Goal: Transaction & Acquisition: Subscribe to service/newsletter

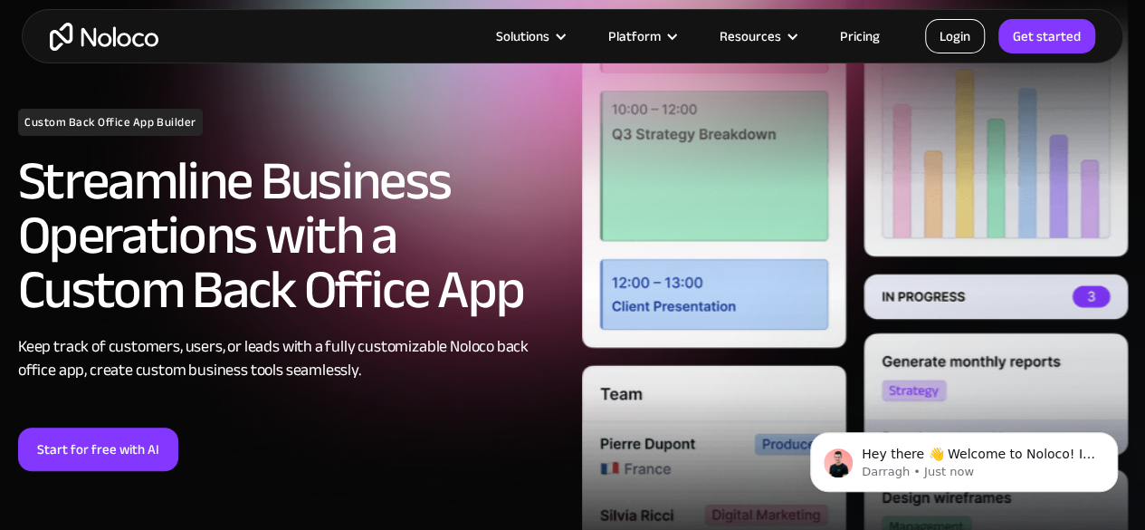
click at [958, 38] on link "Login" at bounding box center [955, 36] width 60 height 34
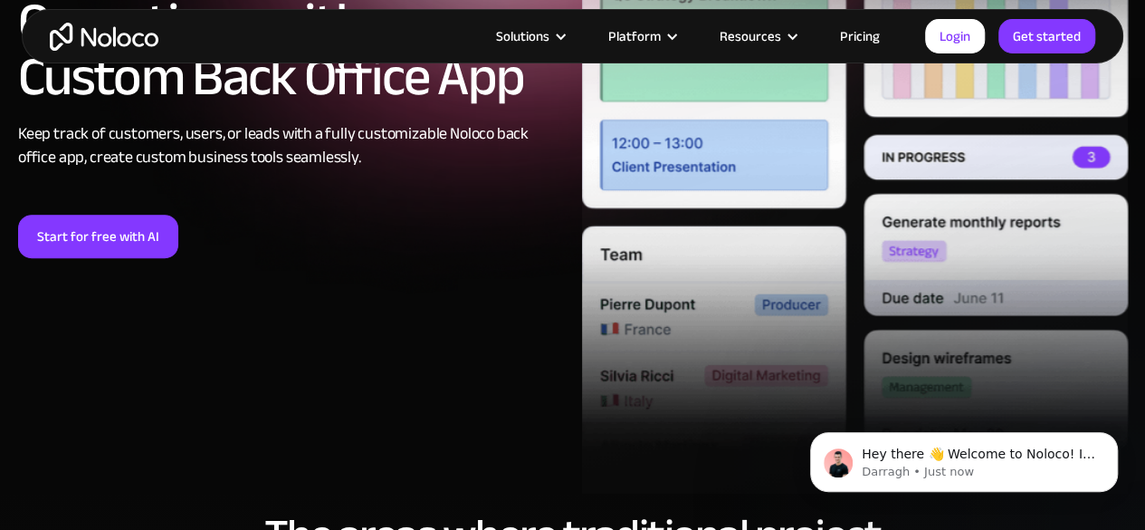
scroll to position [367, 0]
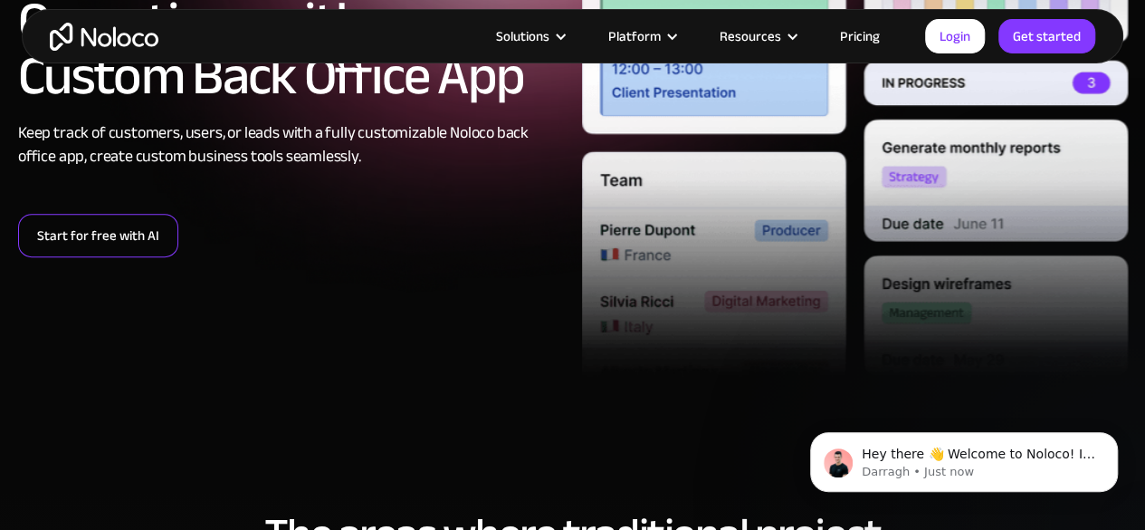
click at [123, 240] on link "Start for free with AI" at bounding box center [98, 235] width 160 height 43
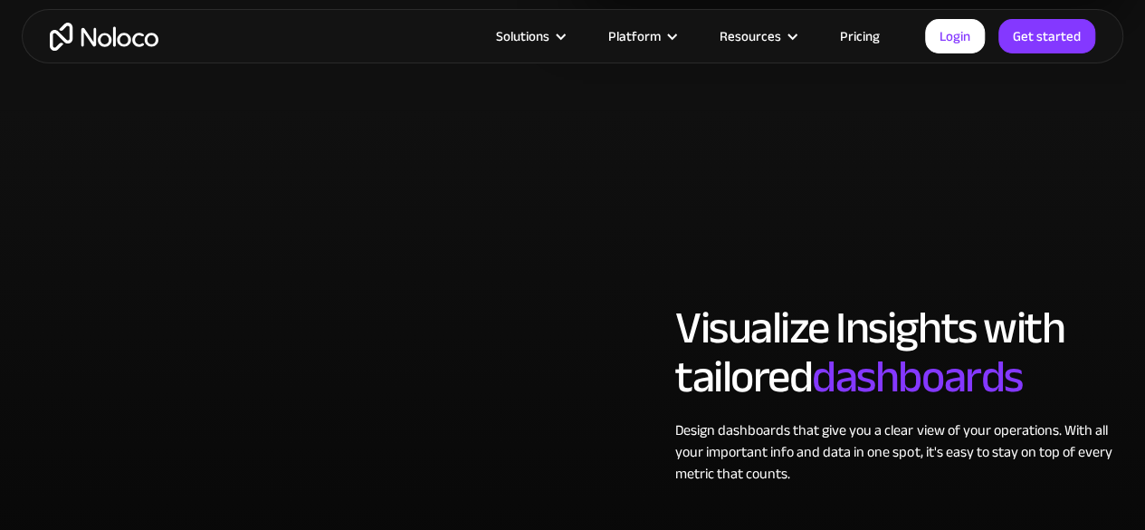
scroll to position [3368, 0]
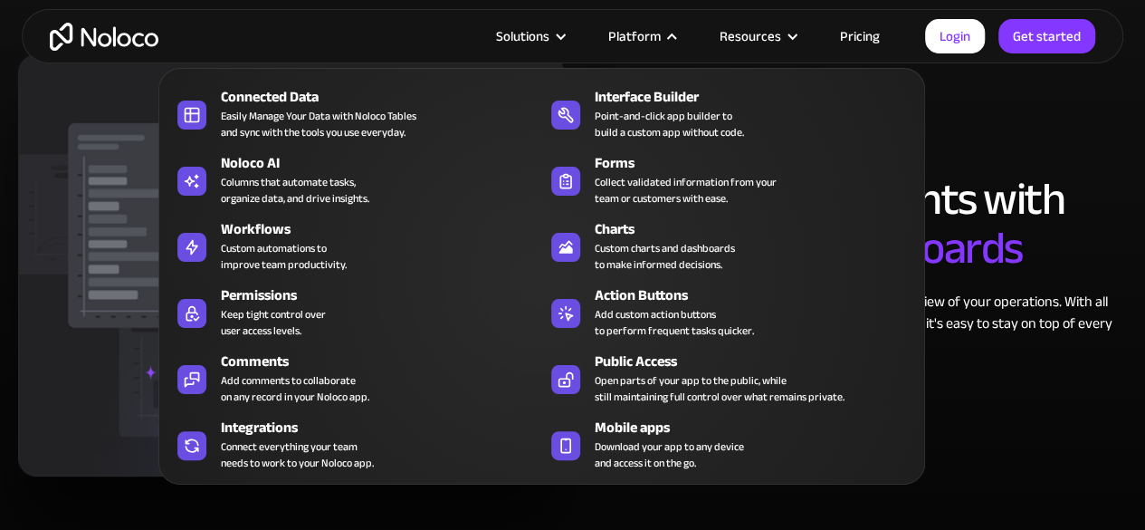
click at [648, 35] on div "Platform" at bounding box center [634, 36] width 53 height 24
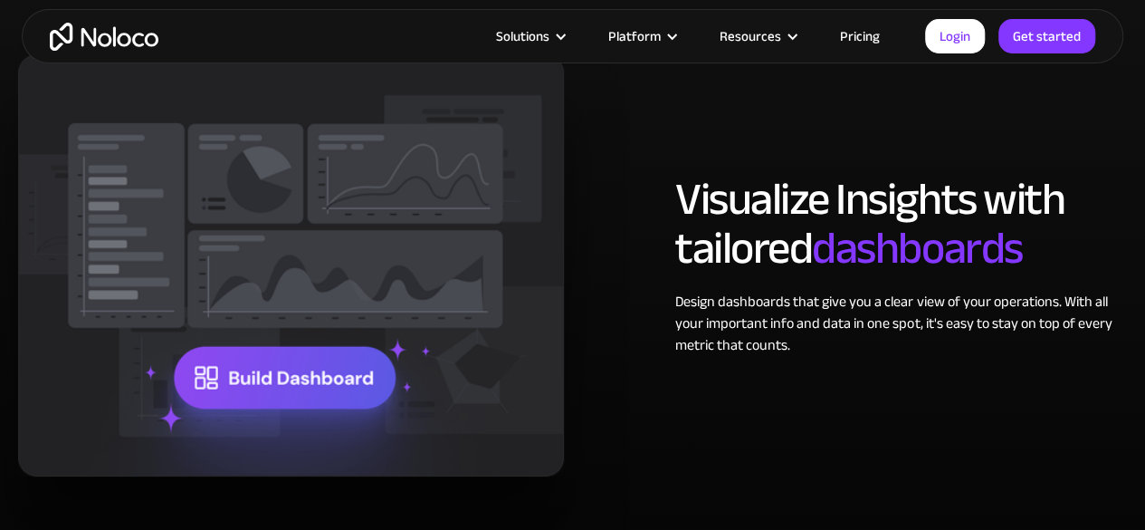
click at [648, 35] on div "Platform" at bounding box center [634, 36] width 53 height 24
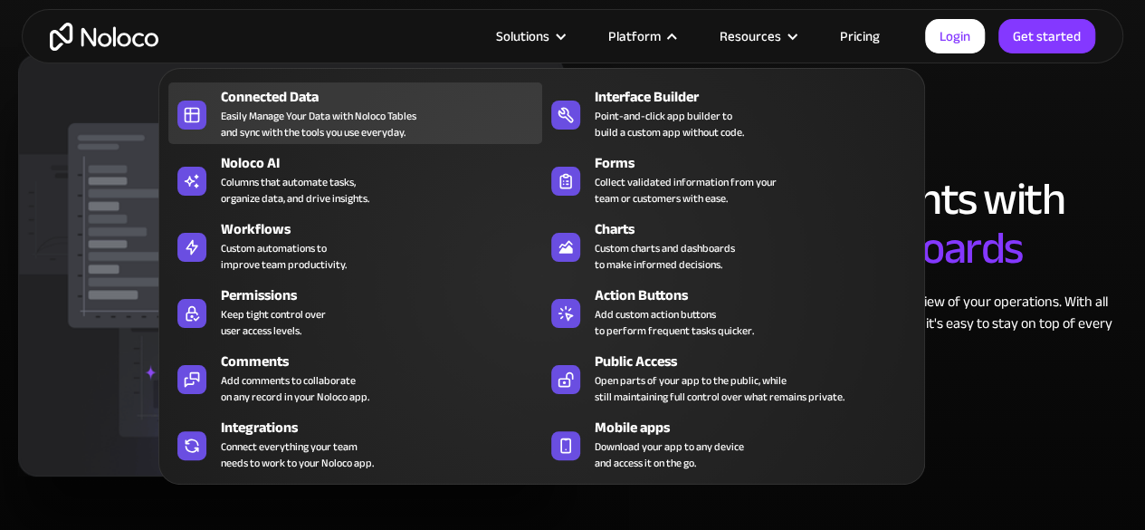
click at [433, 118] on div "Connected Data Easily Manage Your Data with Noloco Tables and sync with the too…" at bounding box center [376, 113] width 311 height 54
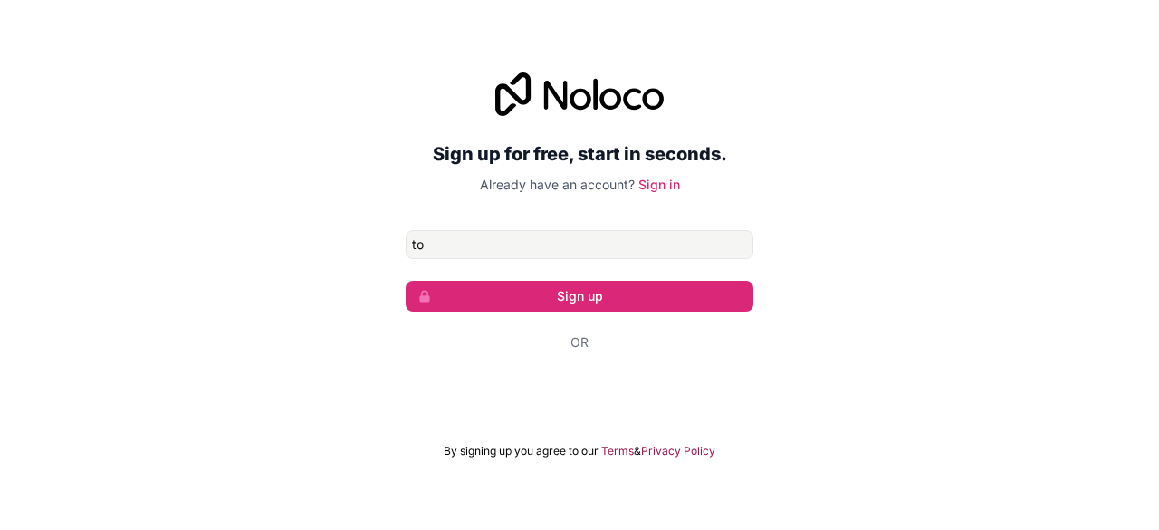
type input "touraddah387@gmail.com"
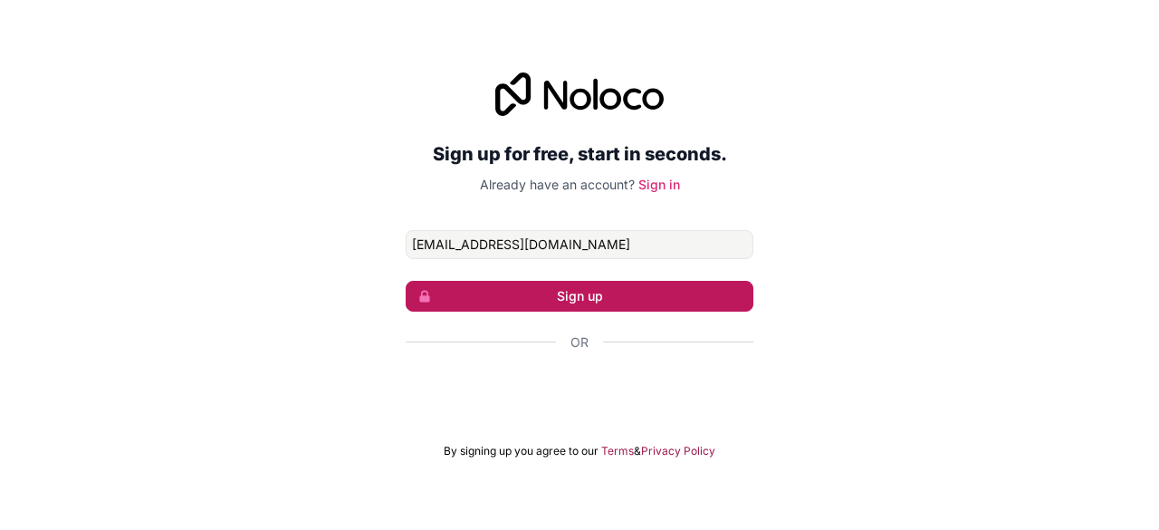
click at [609, 294] on button "Sign up" at bounding box center [580, 296] width 348 height 31
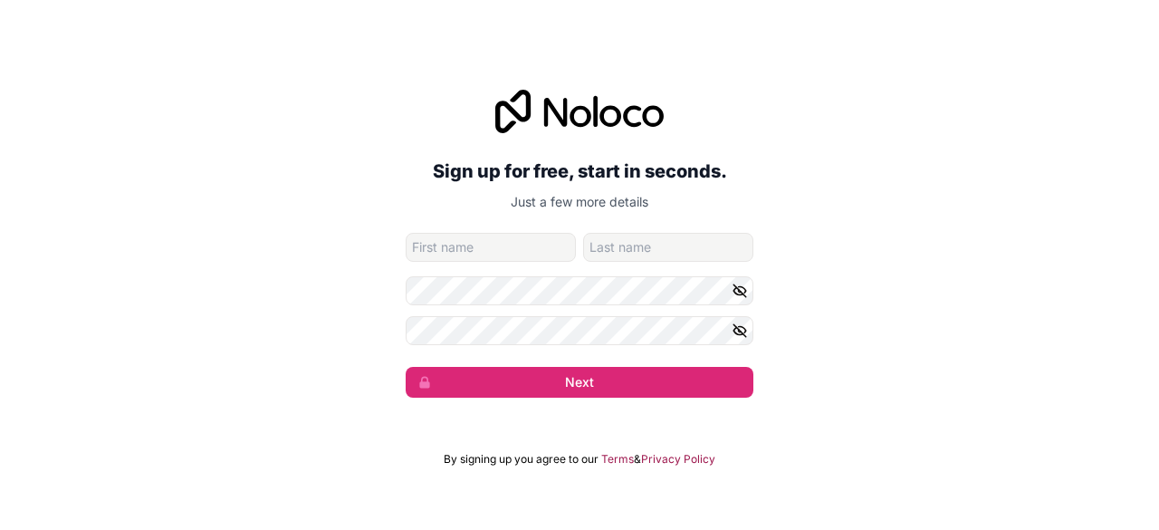
click at [454, 244] on input "given-name" at bounding box center [491, 247] width 170 height 29
type input "Tourad"
click at [635, 250] on input "family-name" at bounding box center [668, 247] width 170 height 29
type input "Dah"
click at [742, 291] on icon "button" at bounding box center [739, 290] width 16 height 16
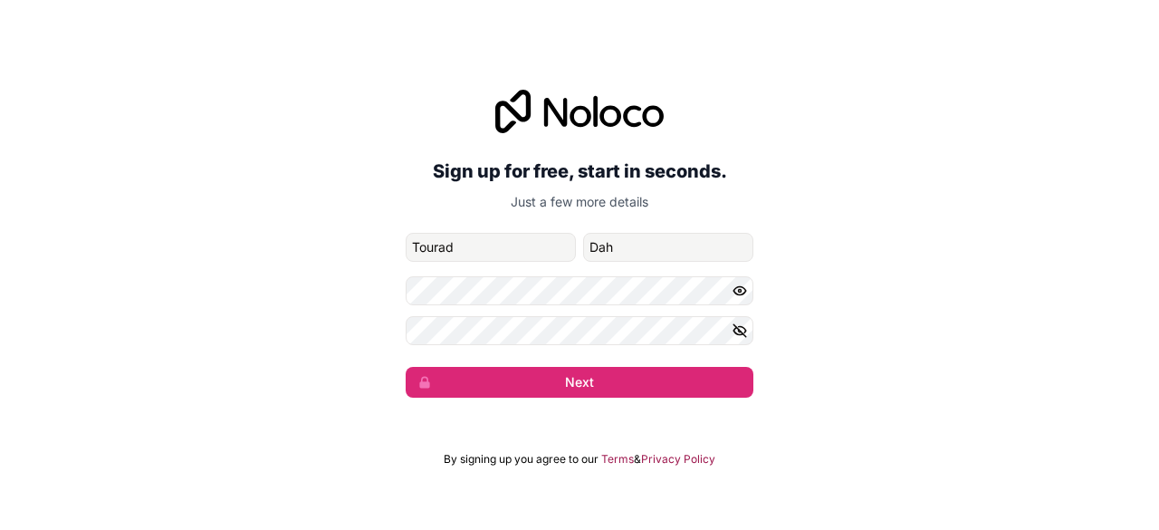
click at [742, 291] on icon "button" at bounding box center [739, 290] width 16 height 16
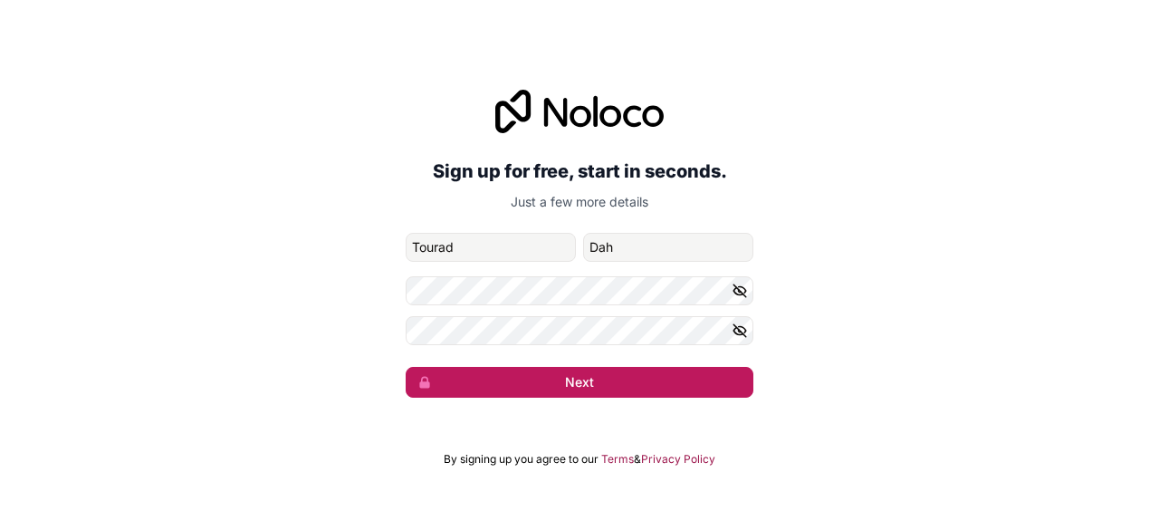
click at [473, 376] on button "Next" at bounding box center [580, 382] width 348 height 31
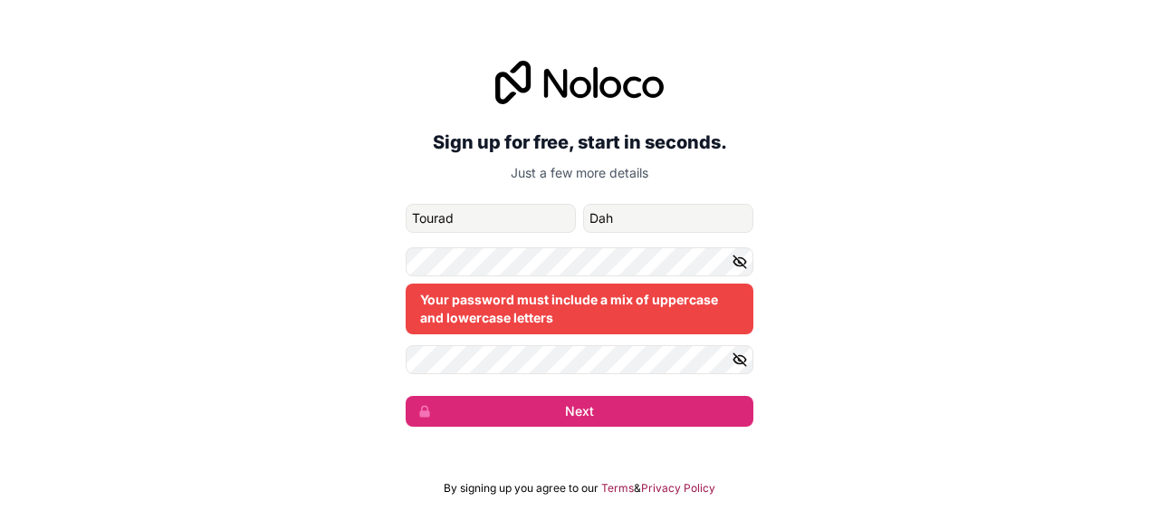
click at [737, 263] on icon "button" at bounding box center [739, 261] width 16 height 16
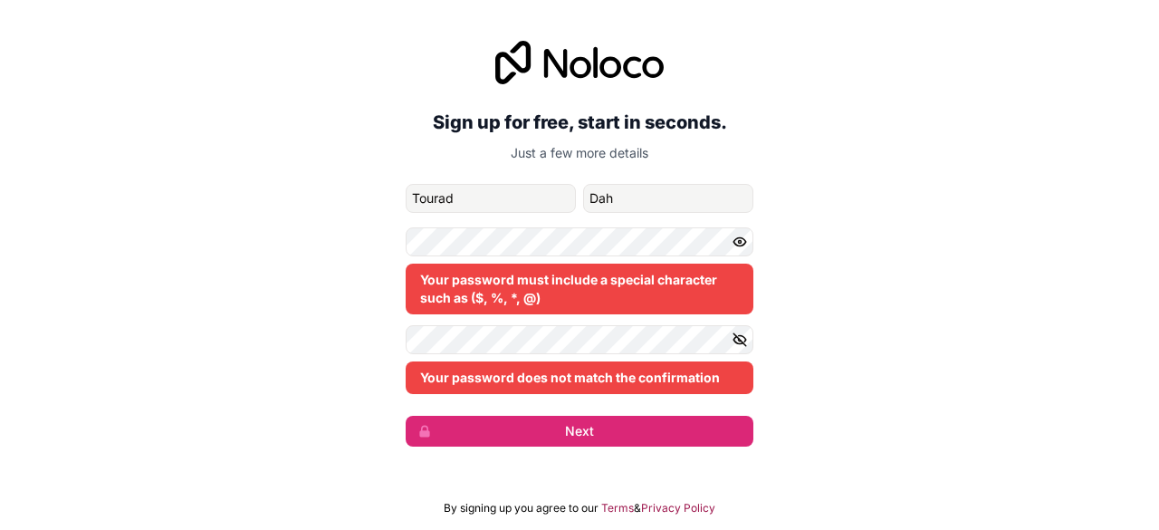
click at [473, 292] on div "Your password must include a special character such as ($, %, *, @)" at bounding box center [580, 288] width 348 height 51
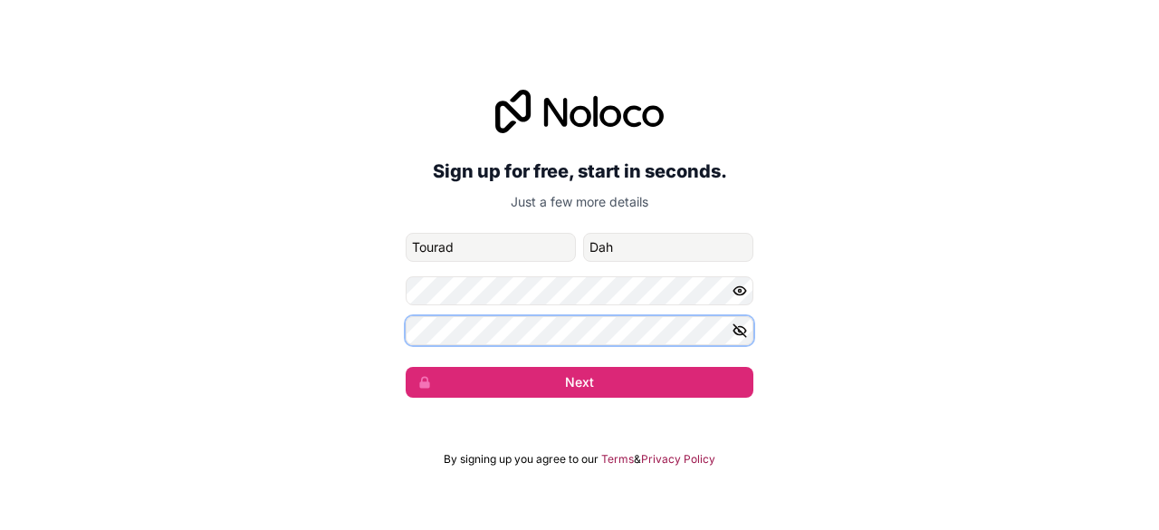
click at [406, 367] on button "Next" at bounding box center [580, 382] width 348 height 31
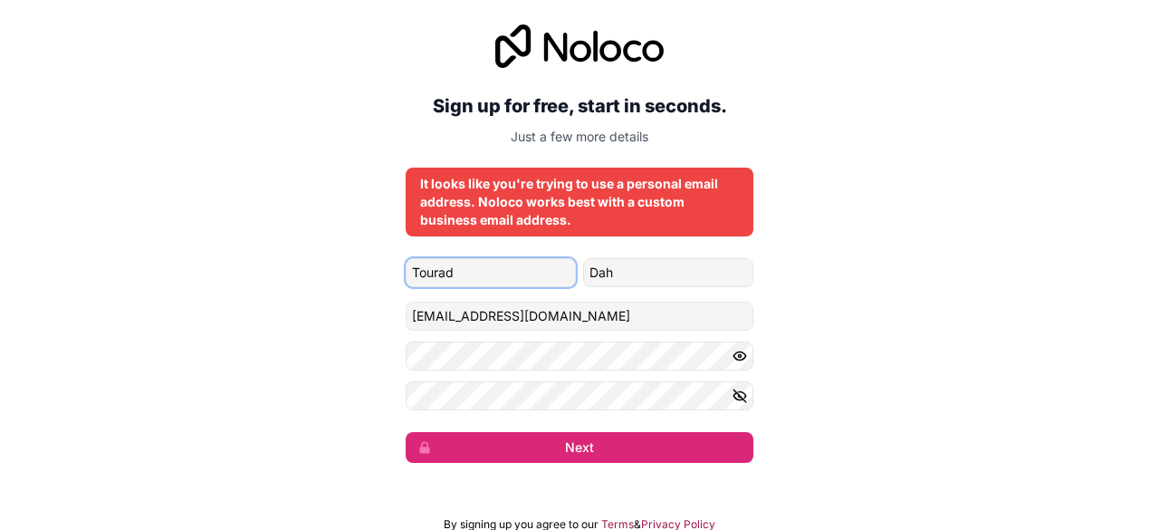
click at [541, 267] on input "Tourad" at bounding box center [491, 272] width 170 height 29
click at [521, 313] on input "touraddah387@gmail.com" at bounding box center [580, 315] width 348 height 29
type input "syskat@gmail.com"
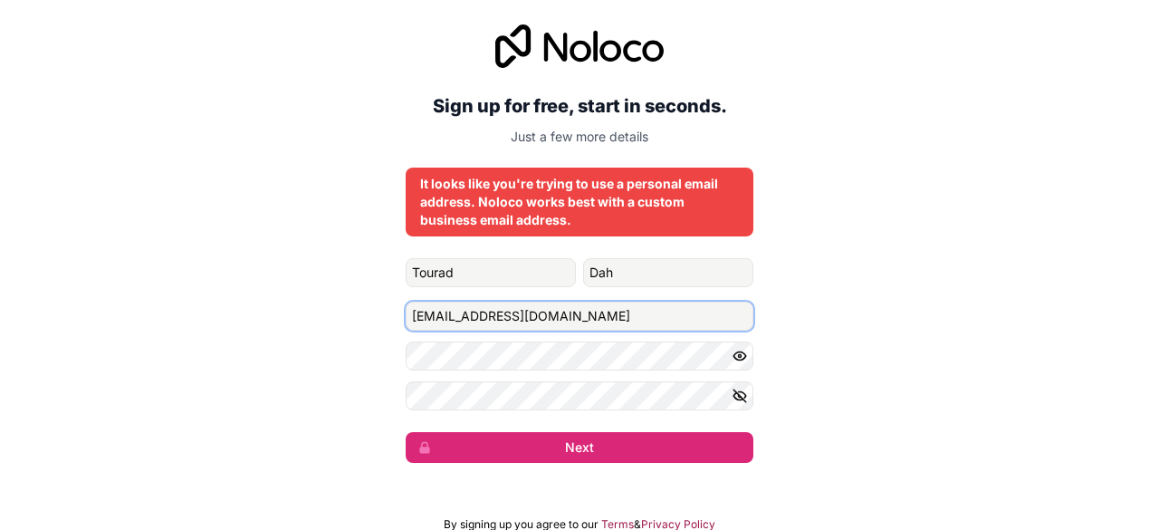
click at [406, 432] on button "Next" at bounding box center [580, 447] width 348 height 31
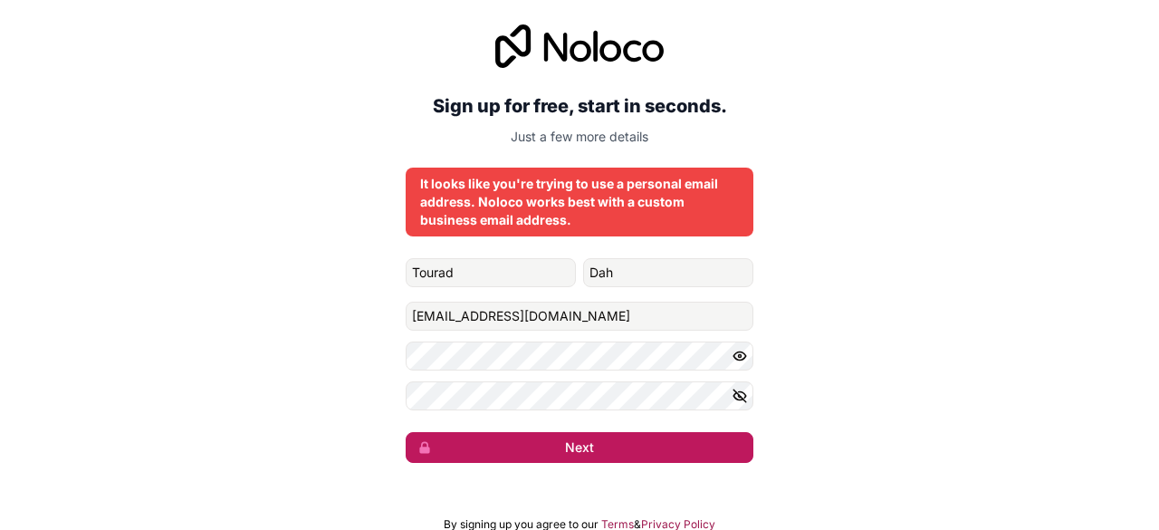
click at [588, 455] on button "Next" at bounding box center [580, 447] width 348 height 31
click at [625, 443] on button "Next" at bounding box center [580, 447] width 348 height 31
click at [625, 443] on button "submit" at bounding box center [580, 447] width 348 height 31
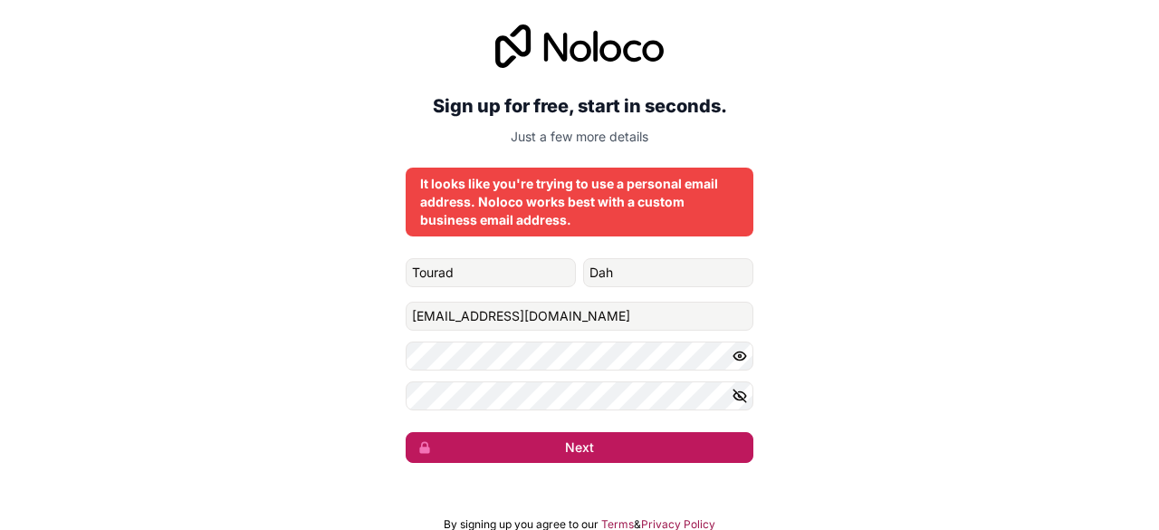
click at [625, 443] on button "Next" at bounding box center [580, 447] width 348 height 31
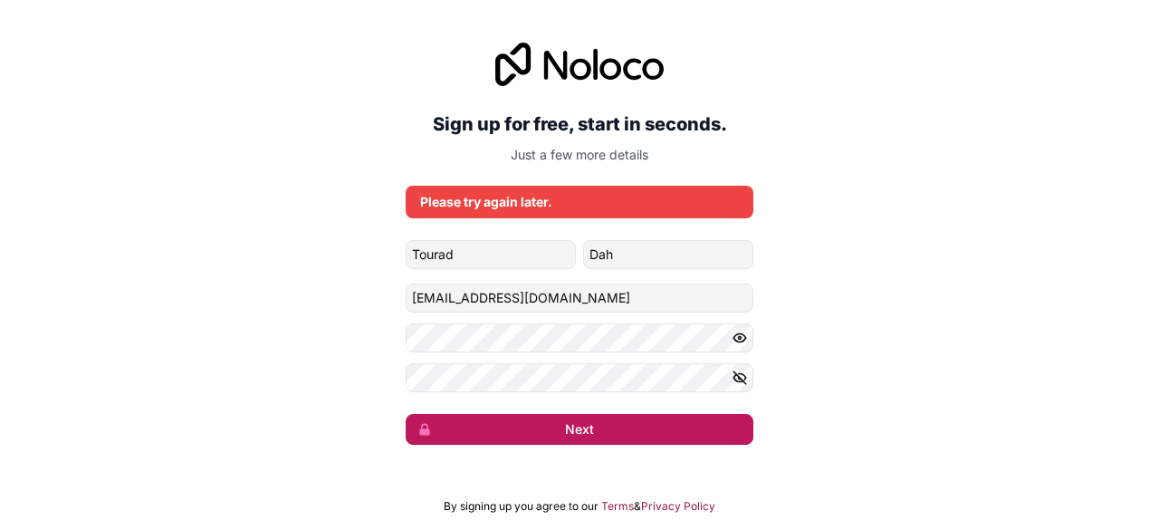
click at [610, 426] on button "Next" at bounding box center [580, 429] width 348 height 31
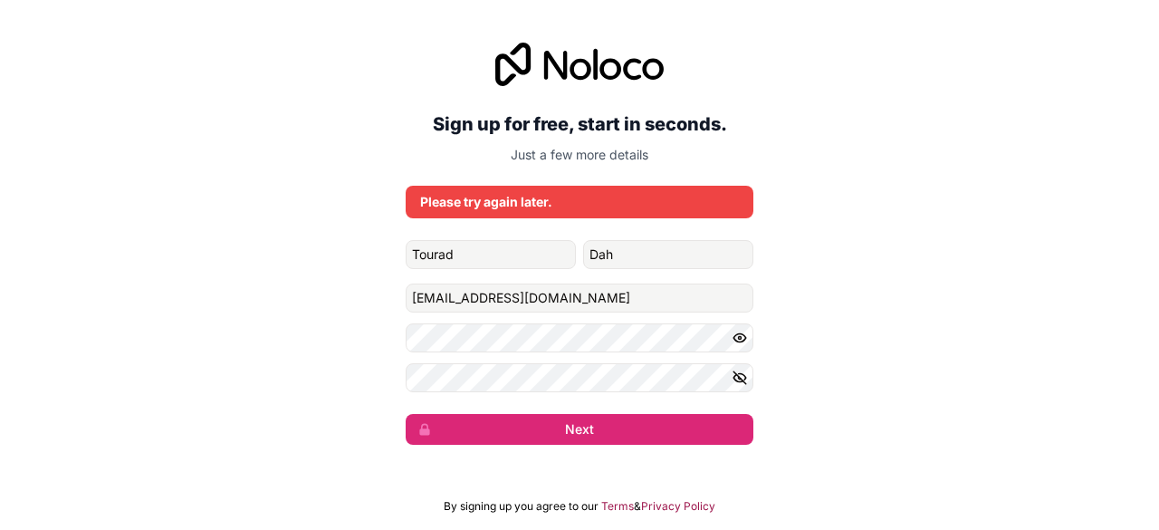
click at [506, 272] on form "Tourad Dah syskat@gmail.com Next" at bounding box center [580, 342] width 348 height 205
click at [470, 254] on input "Tourad" at bounding box center [491, 254] width 170 height 29
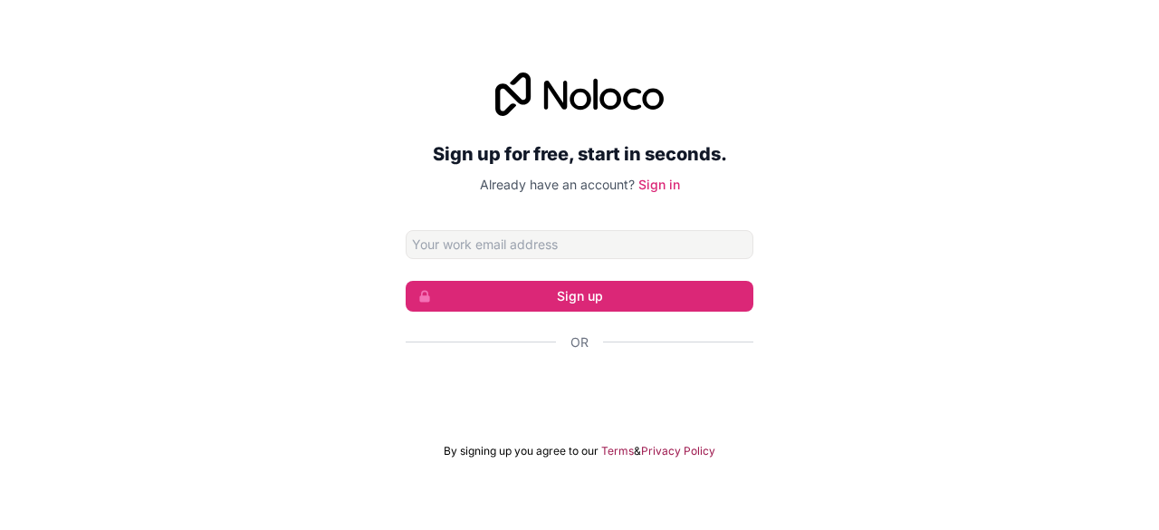
click at [485, 247] on input "Email address" at bounding box center [580, 244] width 348 height 29
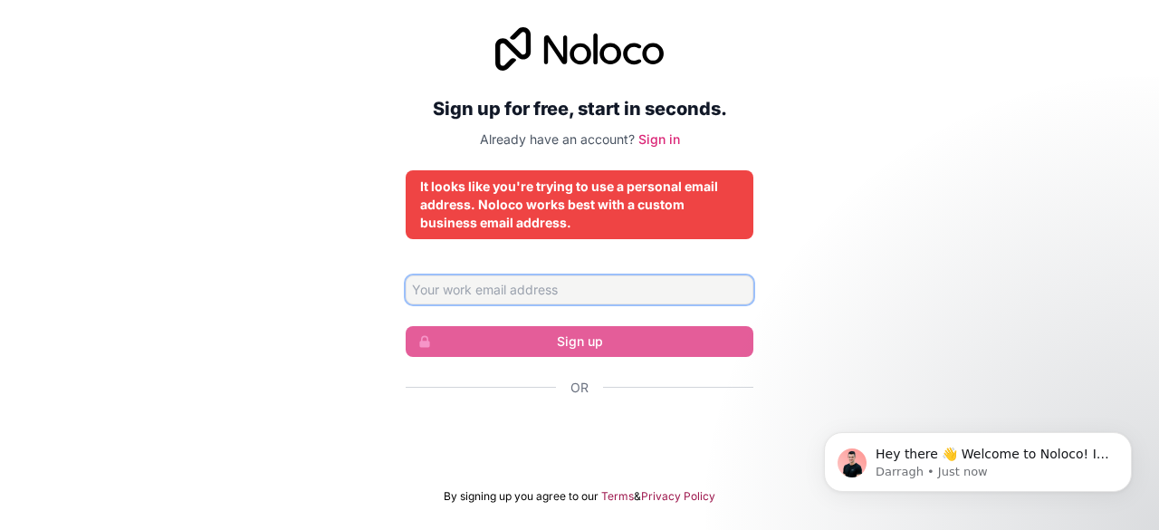
click at [494, 295] on input "Email address" at bounding box center [580, 289] width 348 height 29
type input "touraddah387@gmail.com"
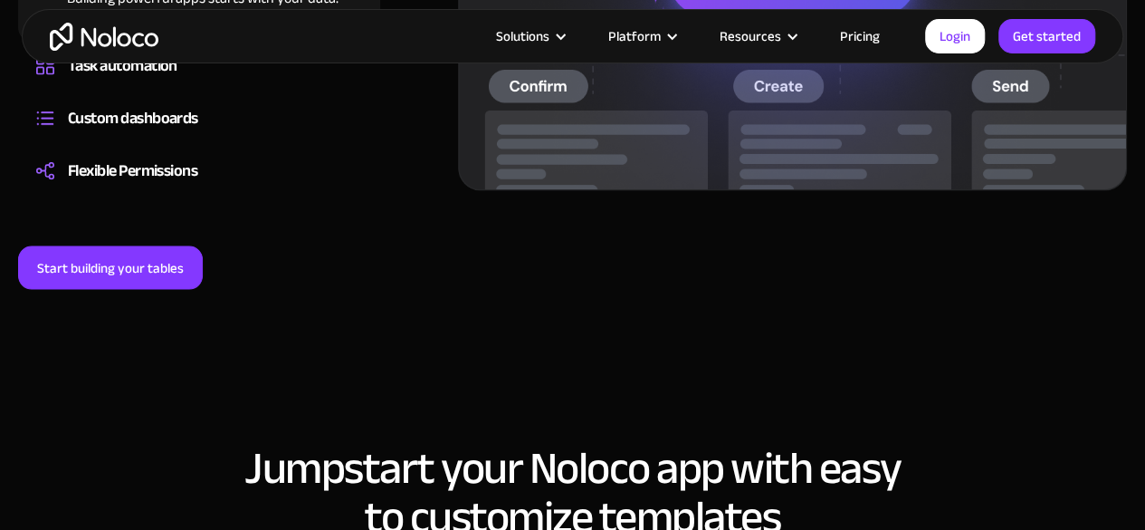
scroll to position [1620, 0]
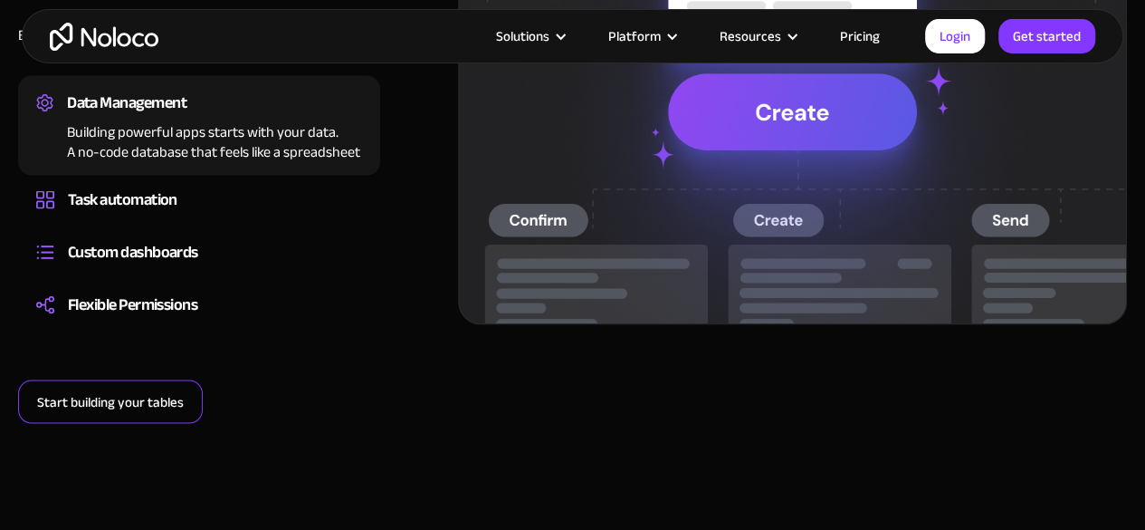
click at [156, 379] on link "Start building your tables" at bounding box center [110, 400] width 185 height 43
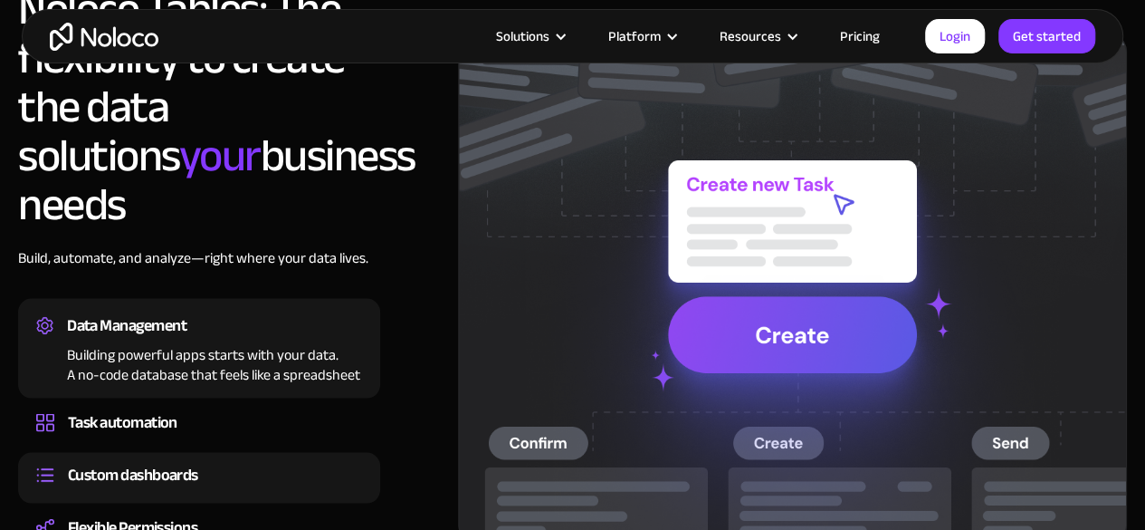
scroll to position [1399, 0]
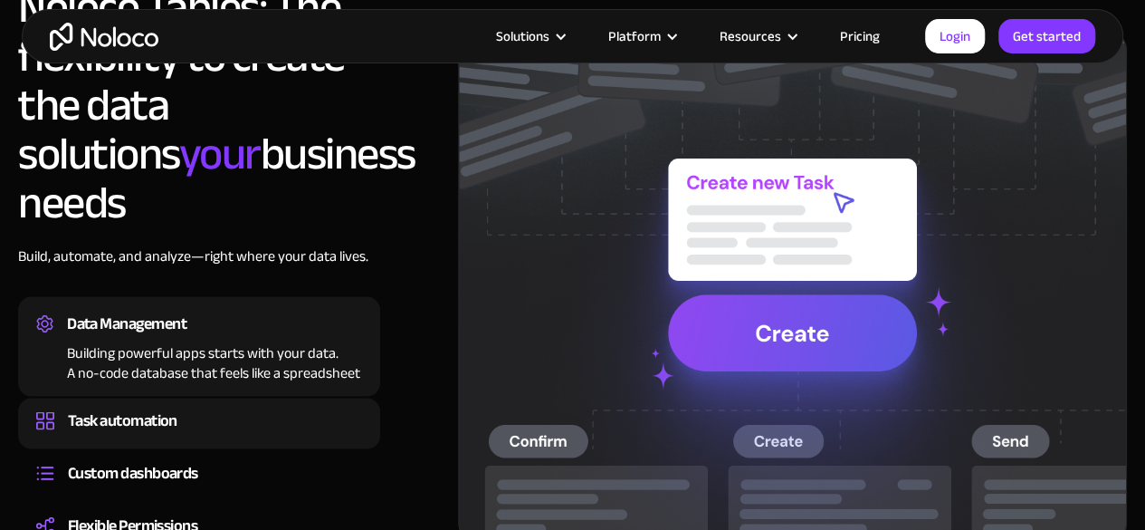
click at [177, 406] on div "Task automation" at bounding box center [123, 419] width 110 height 27
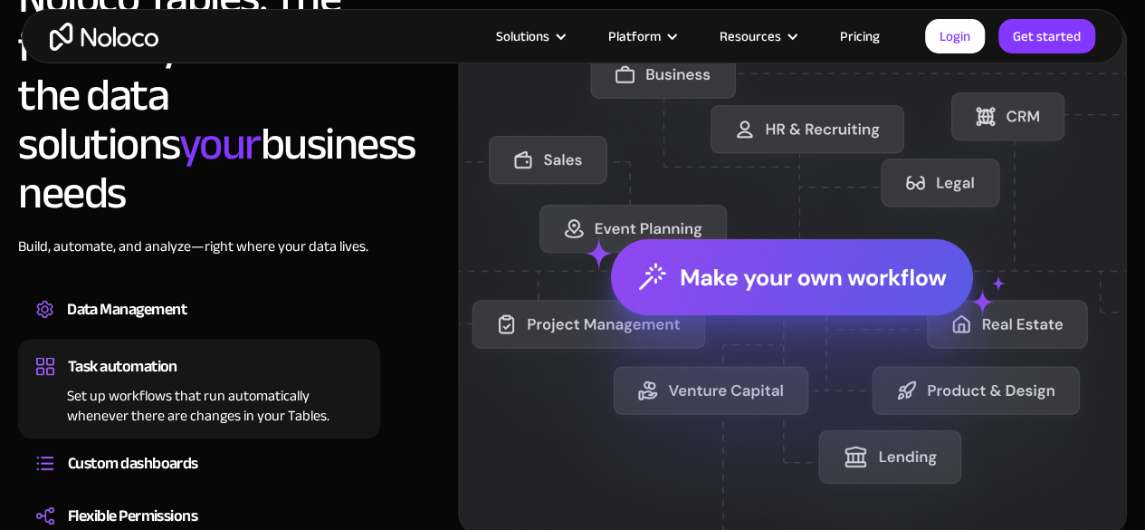
scroll to position [1361, 0]
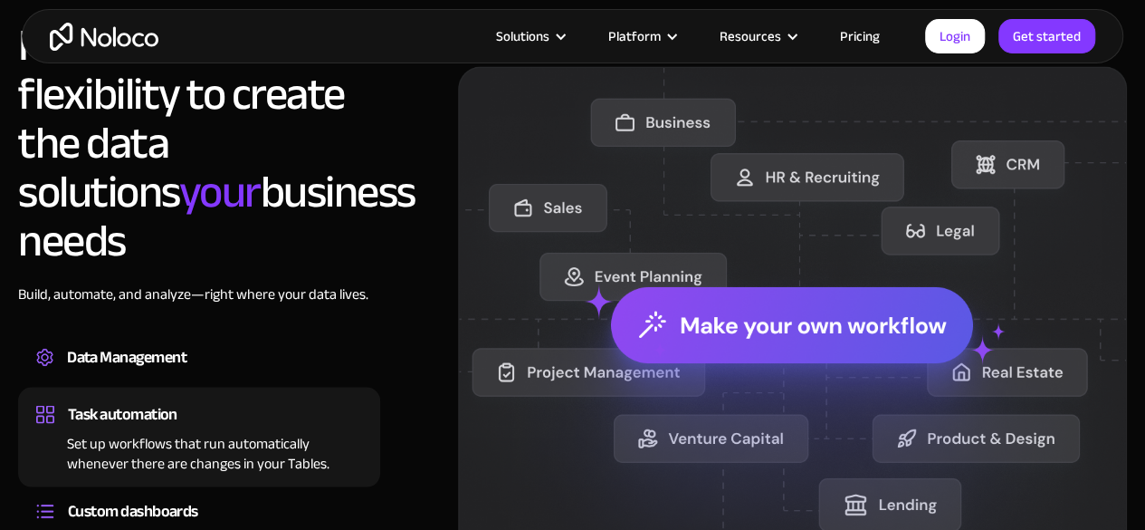
click at [752, 310] on img at bounding box center [792, 324] width 669 height 517
click at [771, 301] on img at bounding box center [792, 324] width 669 height 517
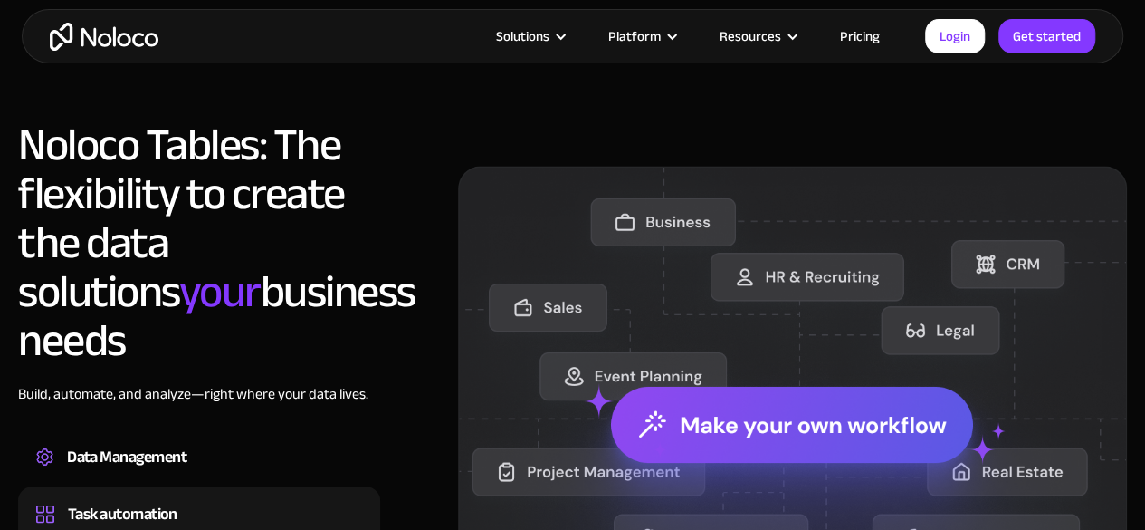
scroll to position [1260, 0]
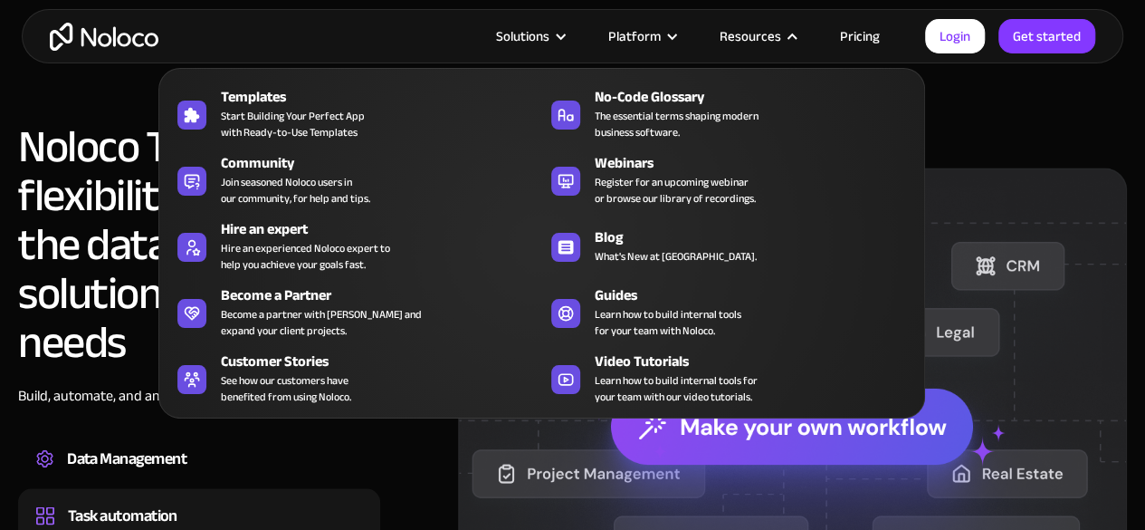
click at [791, 36] on div at bounding box center [793, 37] width 14 height 14
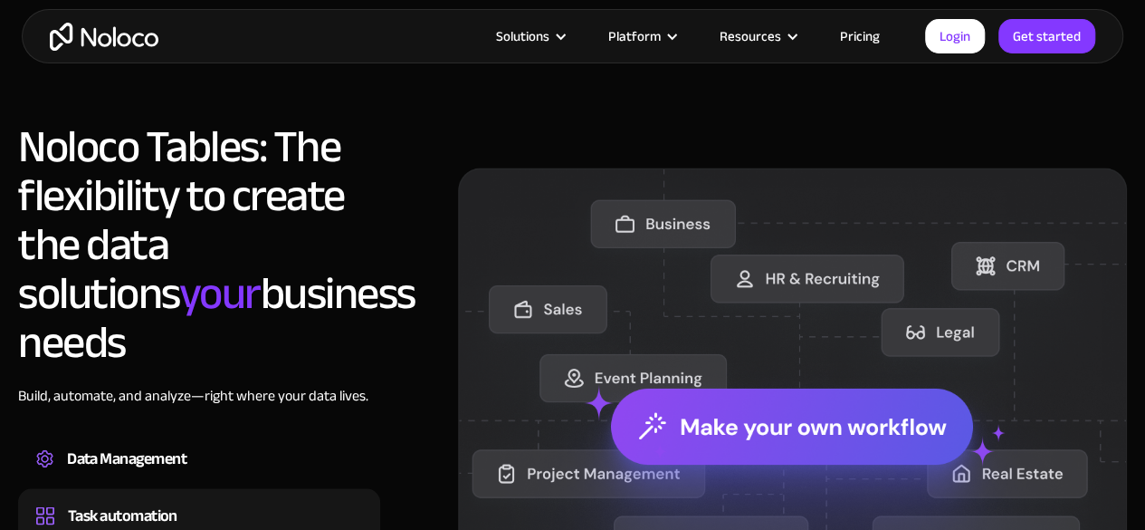
click at [791, 36] on div at bounding box center [793, 37] width 14 height 14
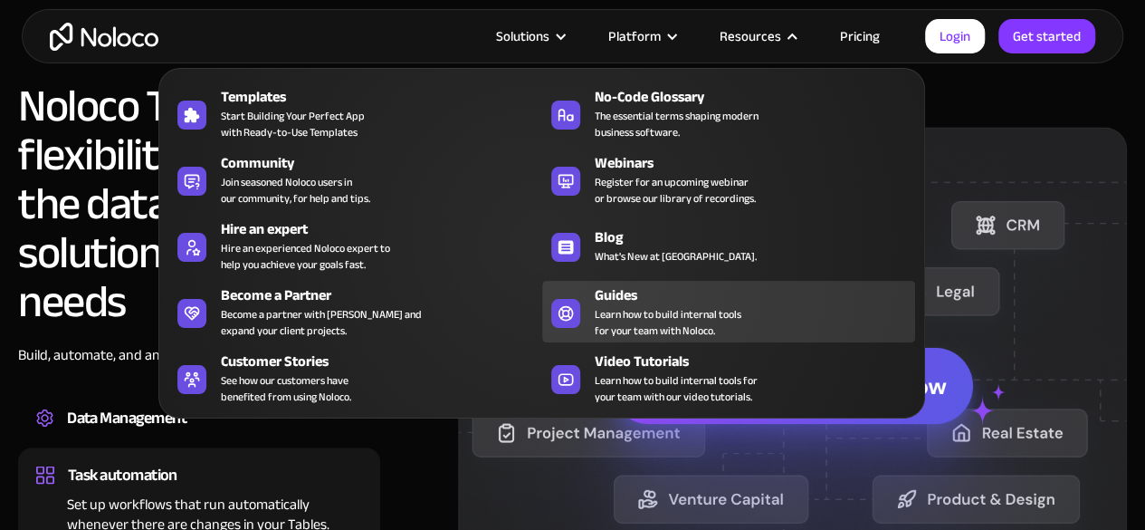
scroll to position [1302, 0]
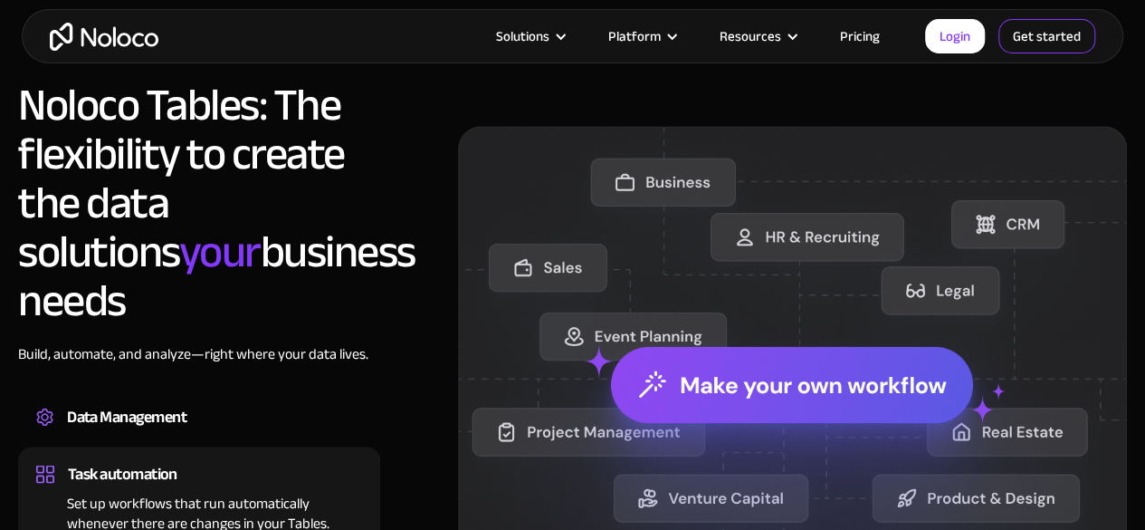
click at [1012, 35] on link "Get started" at bounding box center [1046, 36] width 97 height 34
click at [545, 48] on div "Solutions Use Cases Business Types Project Management Keep track of customers, …" at bounding box center [573, 36] width 1102 height 54
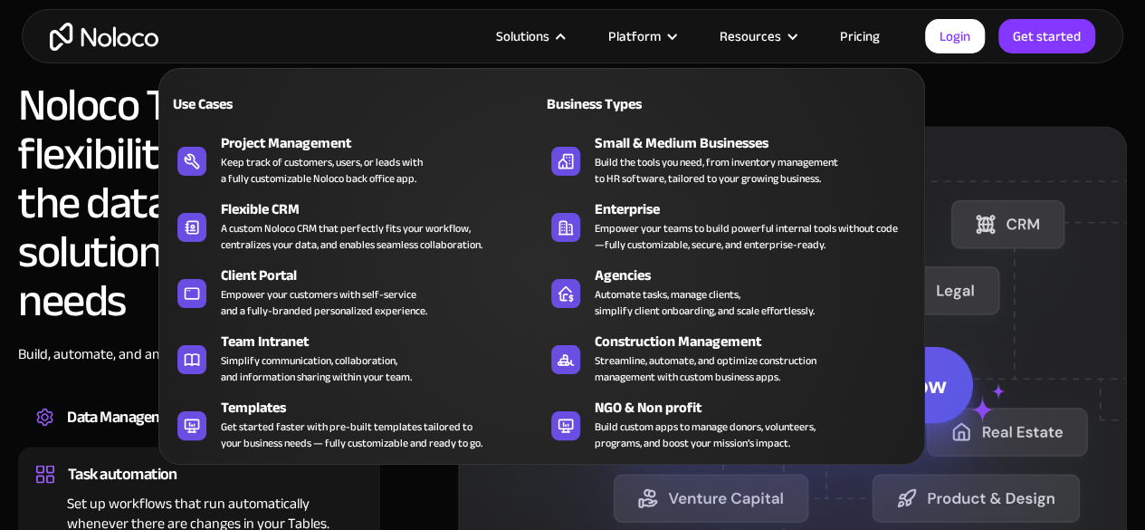
click at [549, 30] on div "Solutions" at bounding box center [522, 36] width 53 height 24
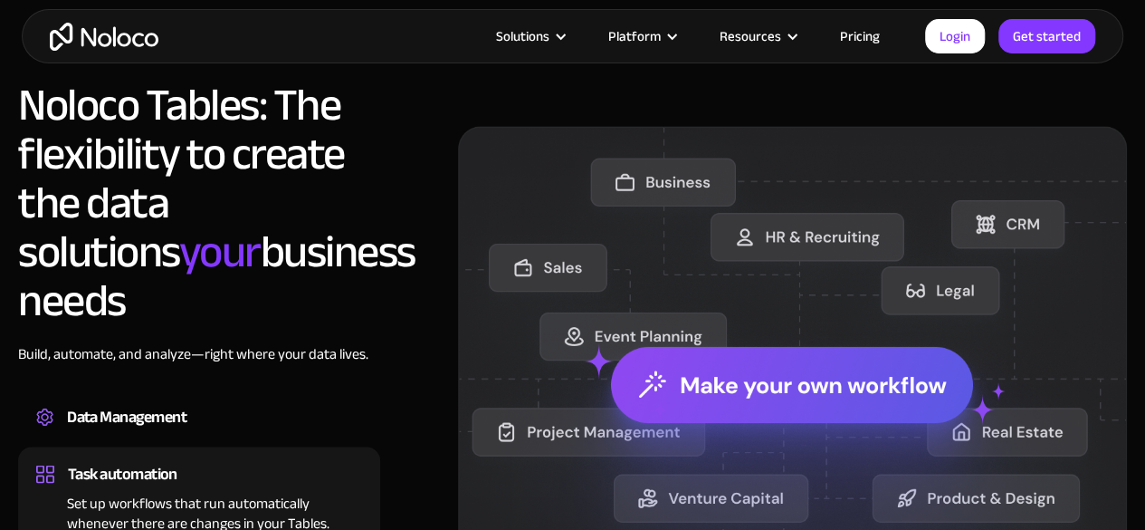
click at [549, 30] on div "Solutions" at bounding box center [522, 36] width 53 height 24
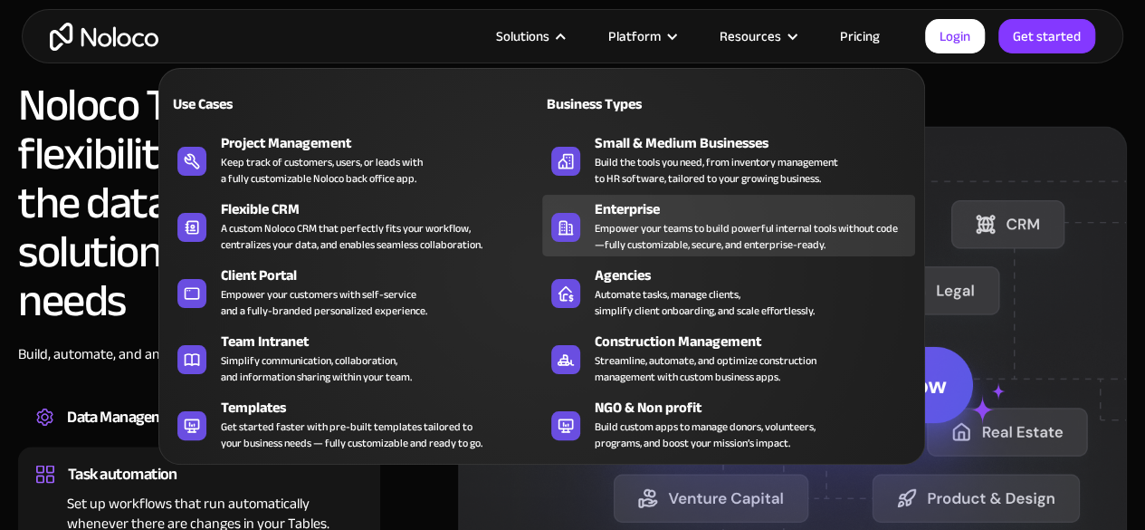
click at [646, 220] on div "Empower your teams to build powerful internal tools without code—fully customiz…" at bounding box center [750, 236] width 311 height 33
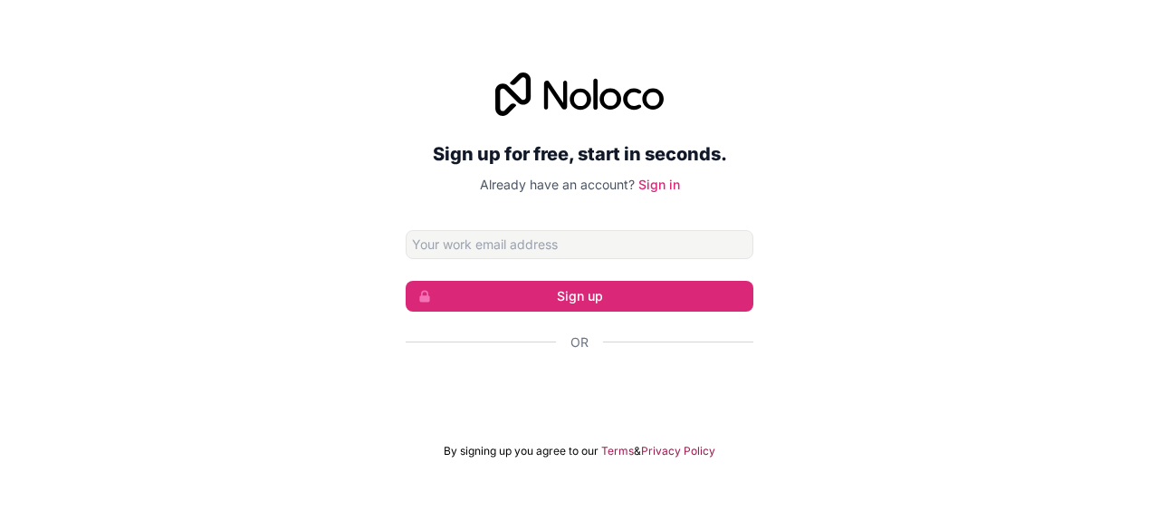
click at [559, 242] on input "Email address" at bounding box center [580, 244] width 348 height 29
click at [489, 244] on input "touraddah720@gmail.com" at bounding box center [580, 244] width 348 height 29
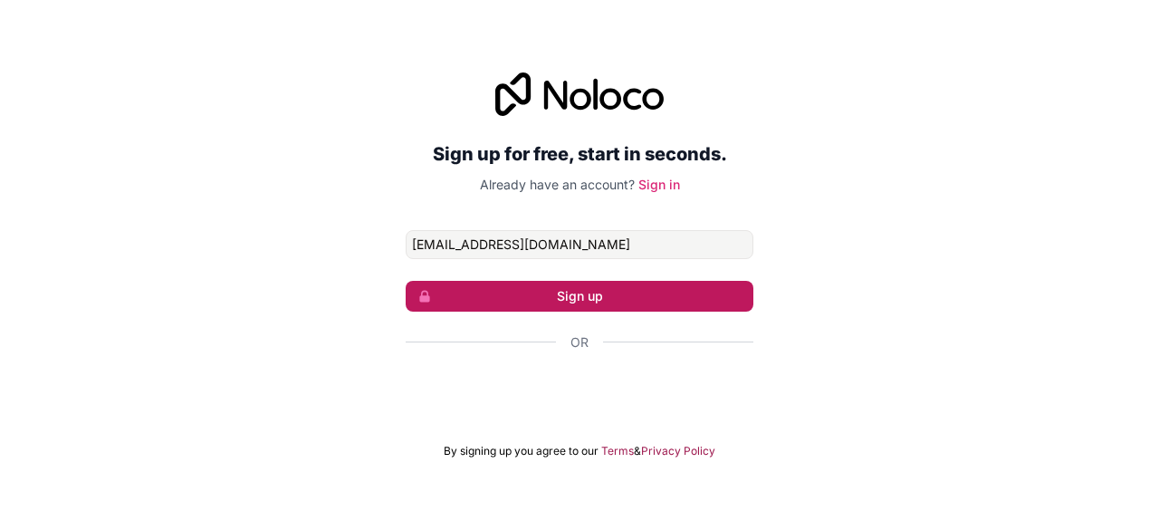
type input "touraddah387@gmail.com"
click at [496, 282] on button "Sign up" at bounding box center [580, 296] width 348 height 31
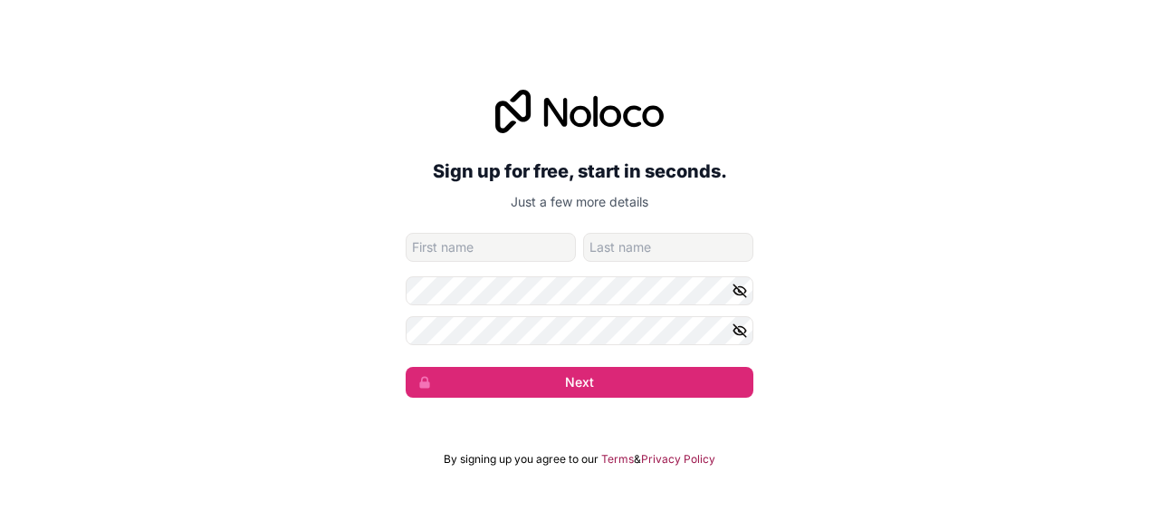
click at [528, 245] on input "given-name" at bounding box center [491, 247] width 170 height 29
type input "Med Mahmoud"
type input "Med Havedh"
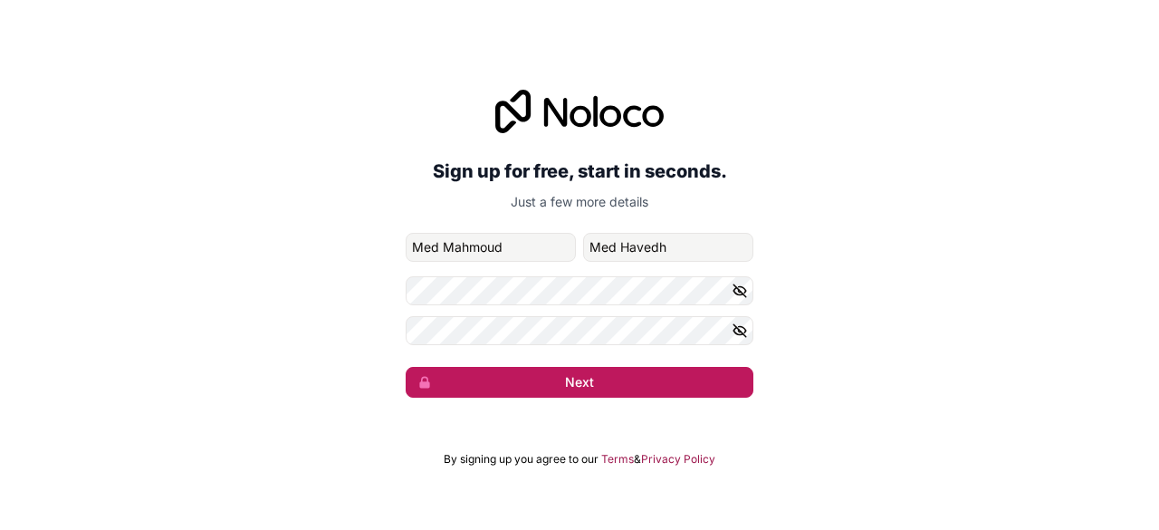
click at [466, 379] on button "Next" at bounding box center [580, 382] width 348 height 31
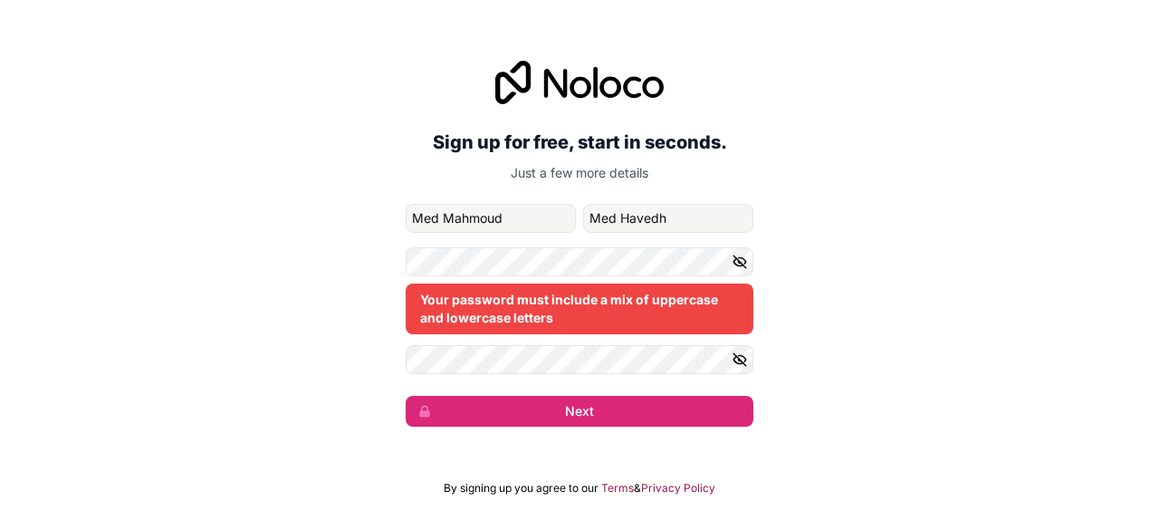
click at [738, 352] on icon "button" at bounding box center [739, 359] width 16 height 16
click at [744, 254] on icon "button" at bounding box center [739, 261] width 16 height 16
click at [646, 277] on div "Your password must include a mix of uppercase and lowercase letters" at bounding box center [580, 290] width 348 height 87
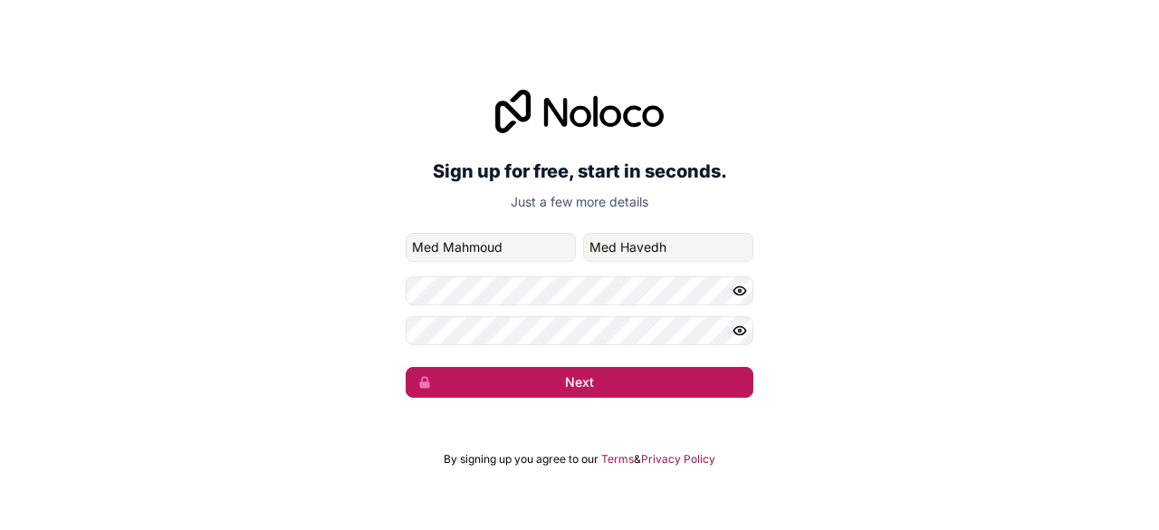
click at [617, 377] on button "Next" at bounding box center [580, 382] width 348 height 31
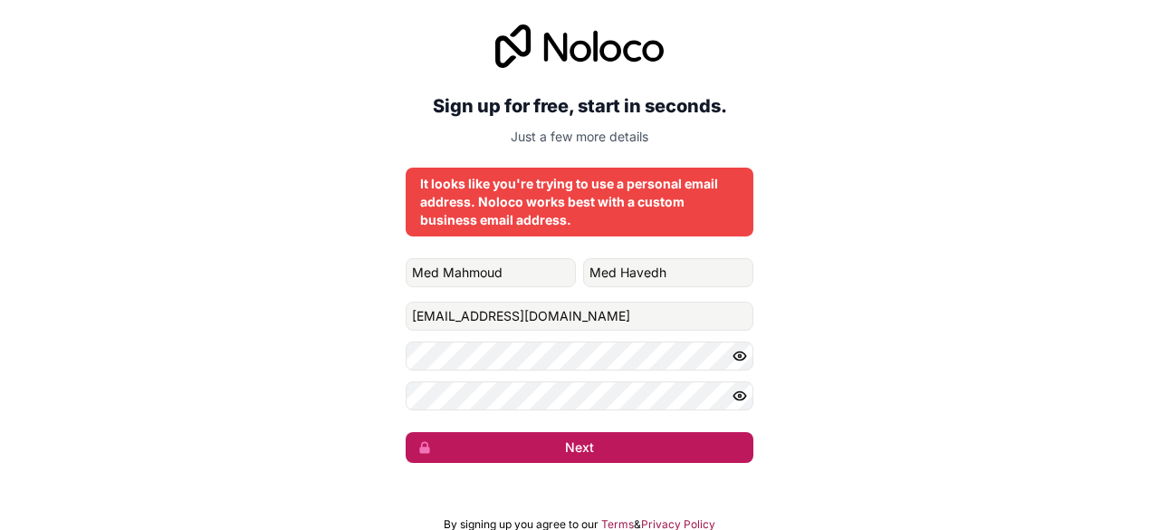
click at [617, 377] on form "Med Mahmoud Med Havedh touraddah387@gmail.com Next" at bounding box center [580, 360] width 348 height 205
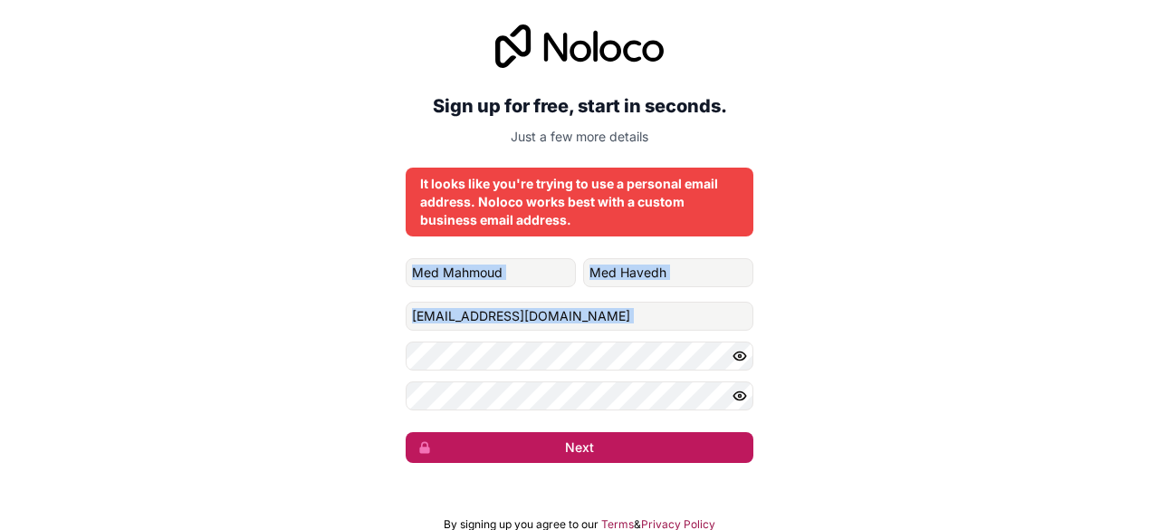
click at [617, 377] on form "Med Mahmoud Med Havedh touraddah387@gmail.com Next" at bounding box center [580, 360] width 348 height 205
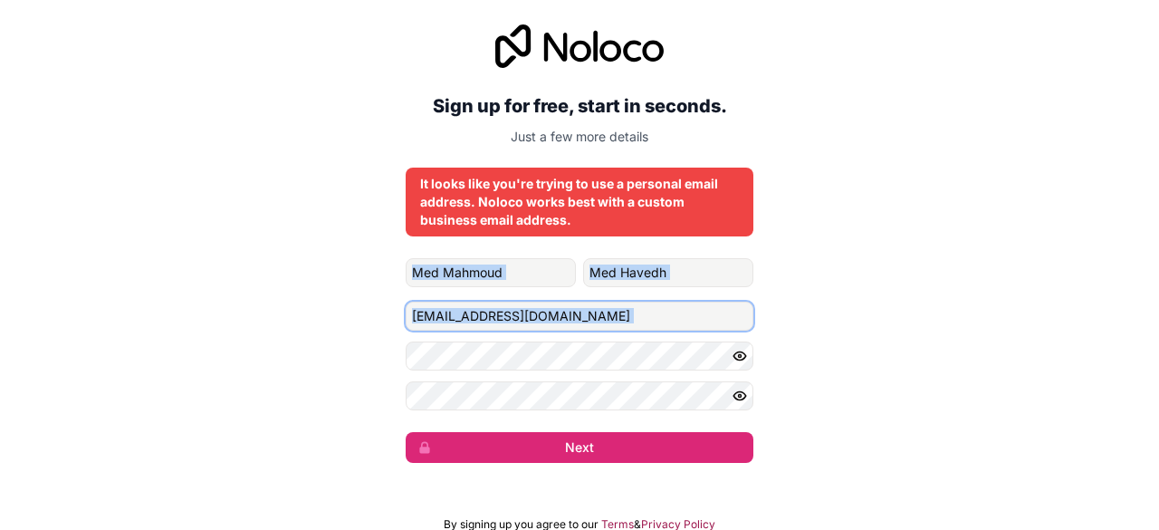
click at [465, 314] on input "touraddah387@gmail.com" at bounding box center [580, 315] width 348 height 29
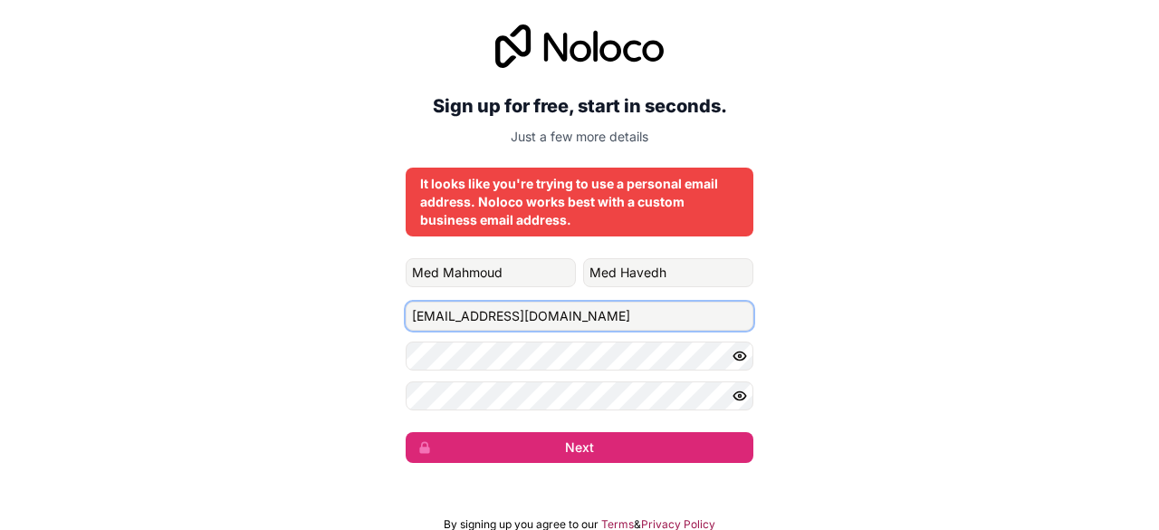
click at [465, 314] on input "touraddah387@gmail.com" at bounding box center [580, 315] width 348 height 29
click at [618, 141] on p "Just a few more details" at bounding box center [580, 137] width 348 height 18
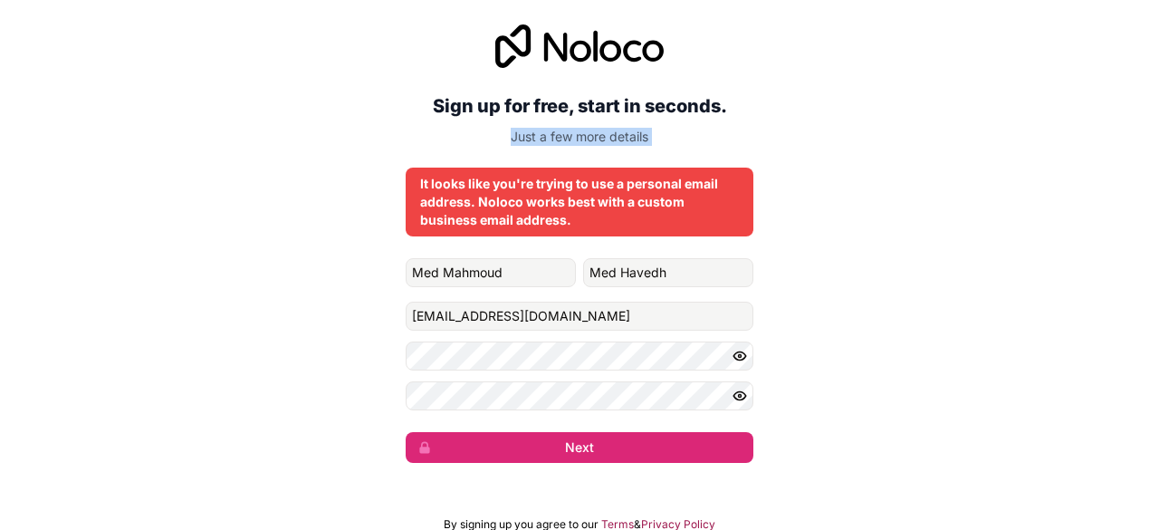
click at [618, 141] on p "Just a few more details" at bounding box center [580, 137] width 348 height 18
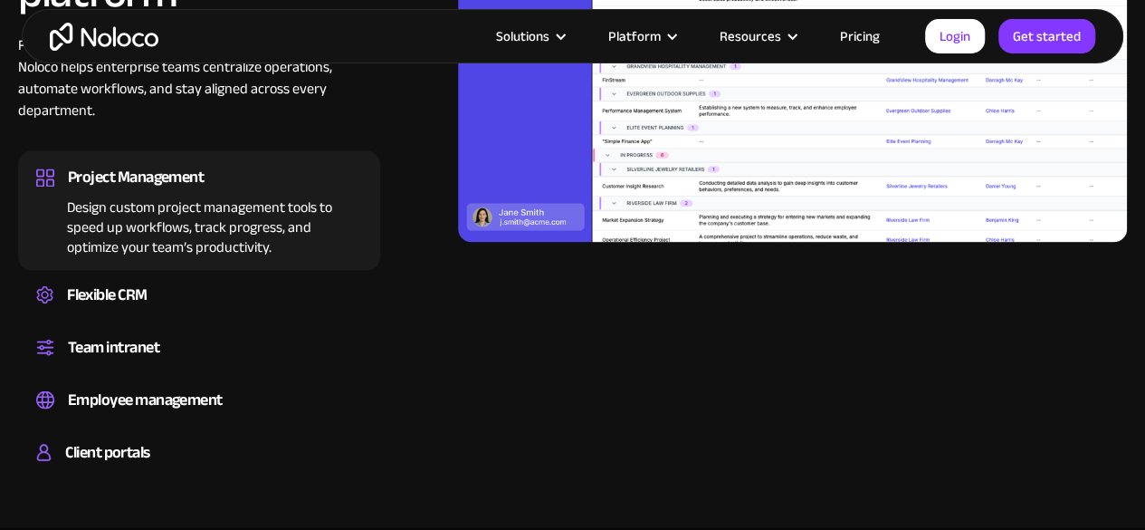
scroll to position [1528, 0]
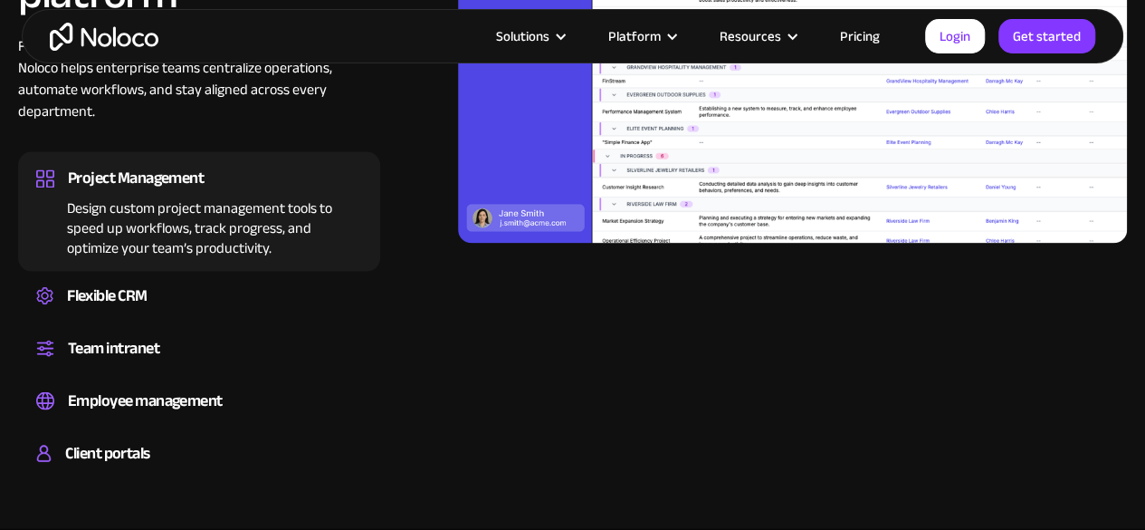
click at [200, 211] on div "Design custom project management tools to speed up workflows, track progress, a…" at bounding box center [199, 224] width 326 height 65
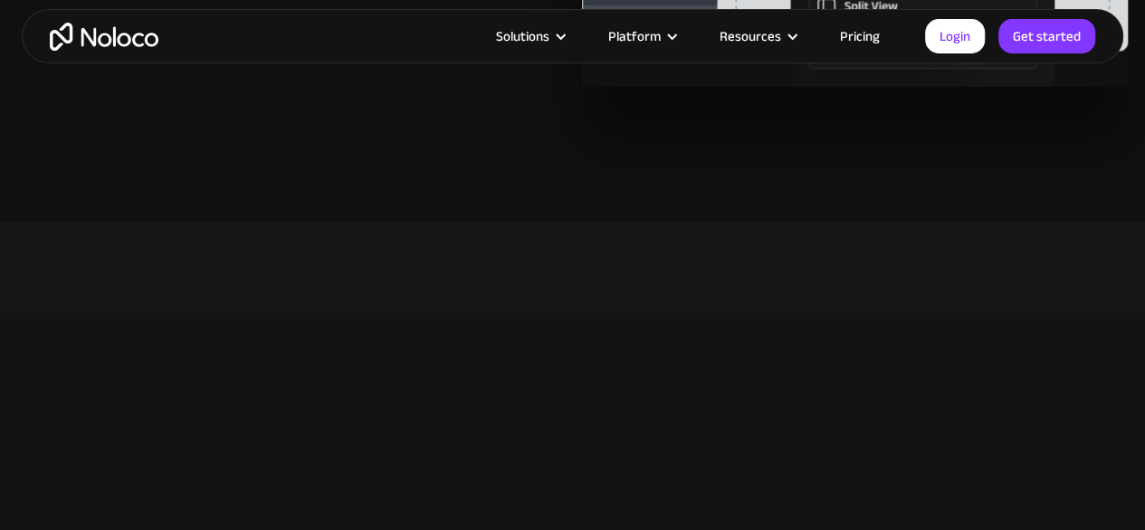
scroll to position [4738, 0]
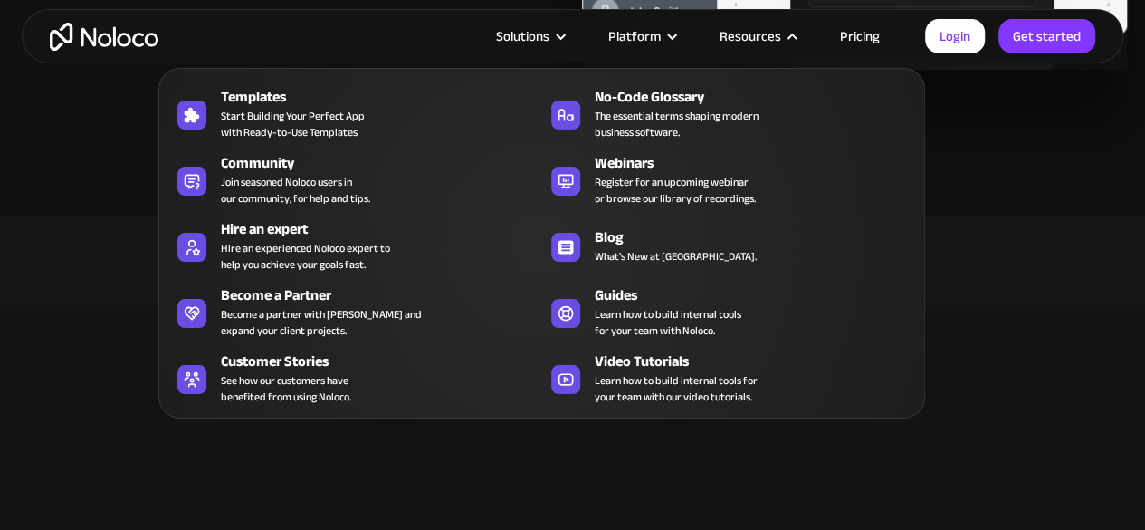
click at [788, 27] on div "Resources" at bounding box center [757, 36] width 120 height 24
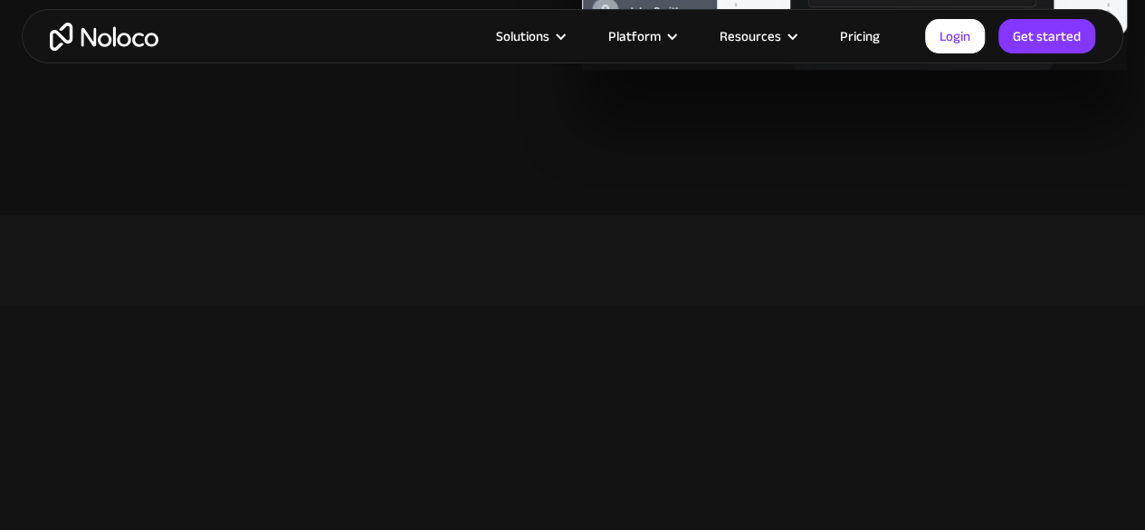
click at [788, 27] on div "Resources" at bounding box center [757, 36] width 120 height 24
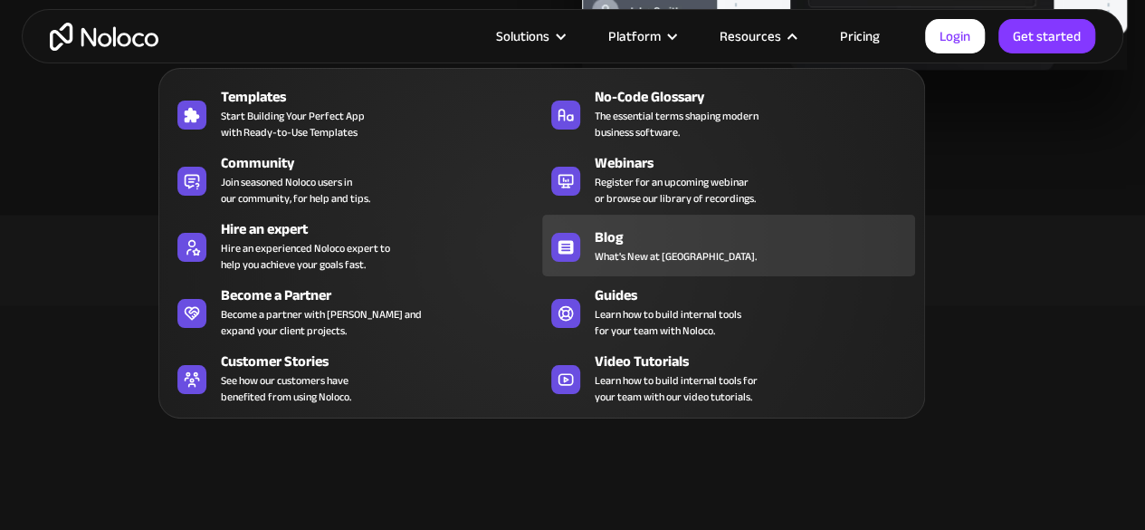
click at [623, 240] on div "Blog" at bounding box center [759, 237] width 329 height 22
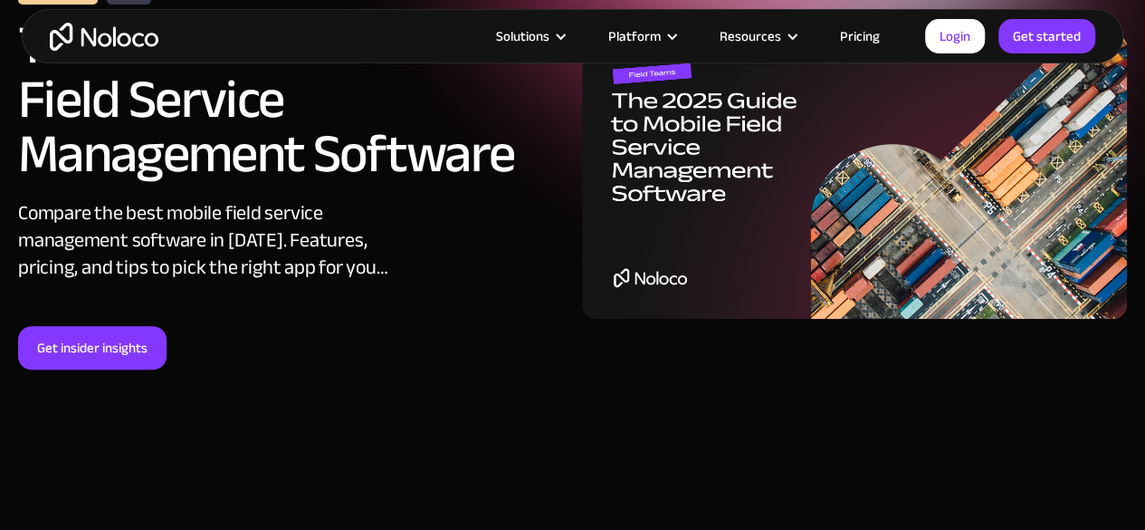
scroll to position [205, 0]
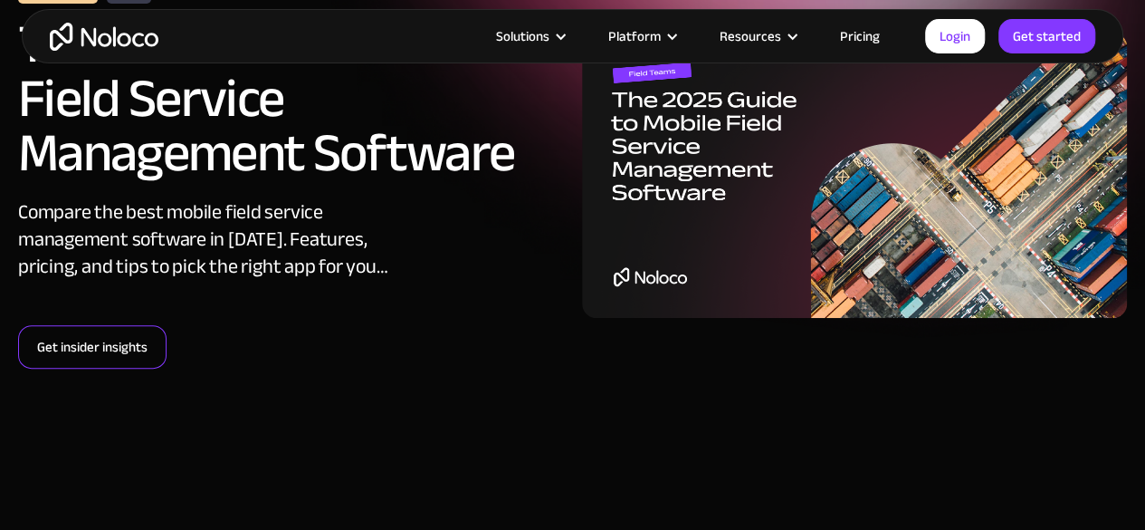
click at [112, 349] on link "Get insider insights" at bounding box center [92, 346] width 148 height 43
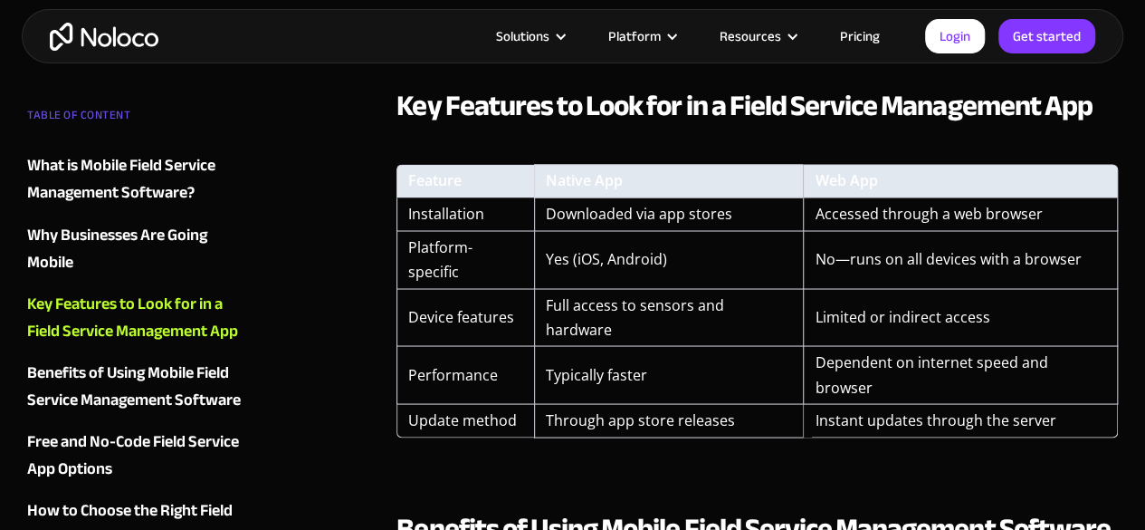
scroll to position [1549, 0]
